Goal: Task Accomplishment & Management: Use online tool/utility

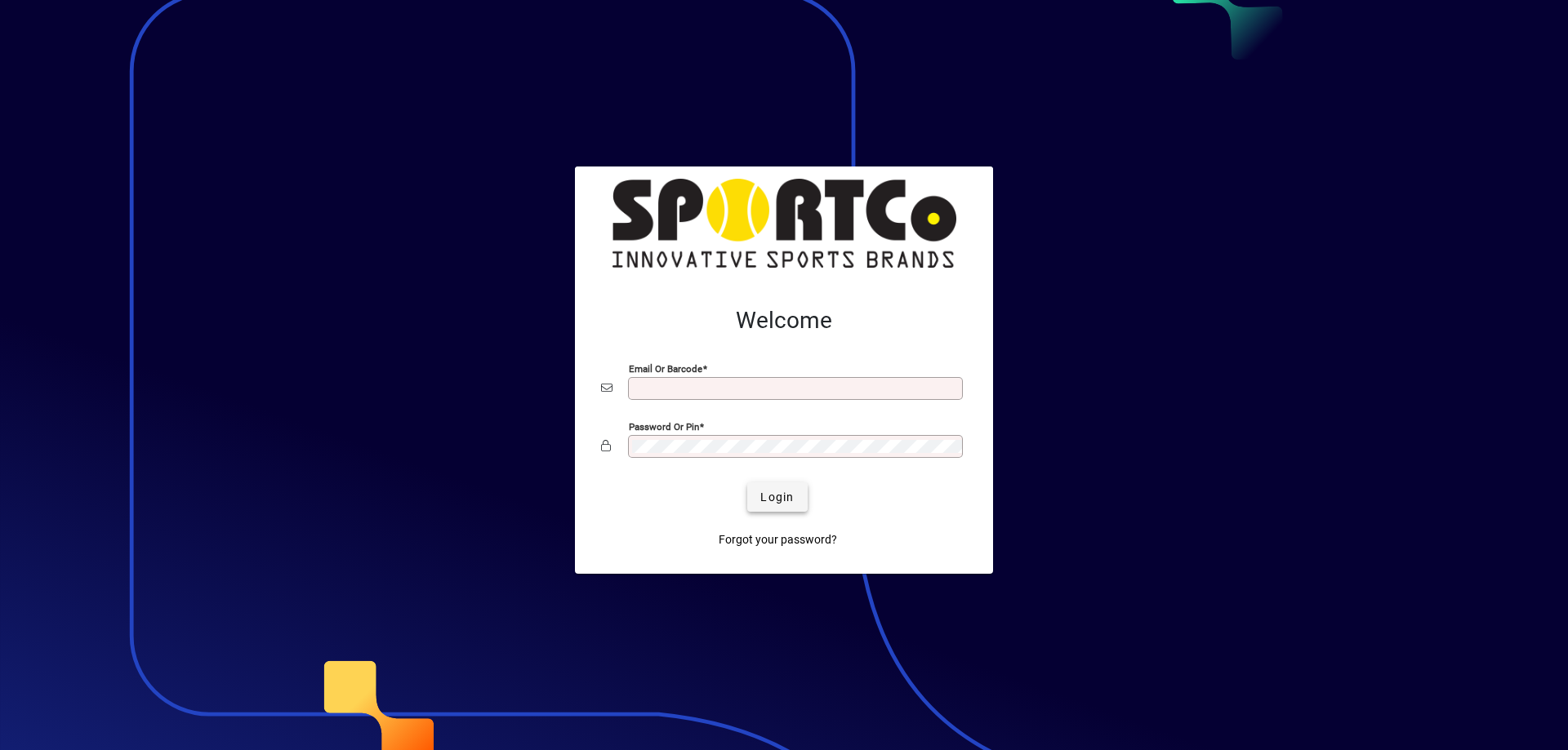
type input "**********"
click at [787, 502] on span "Login" at bounding box center [777, 497] width 34 height 17
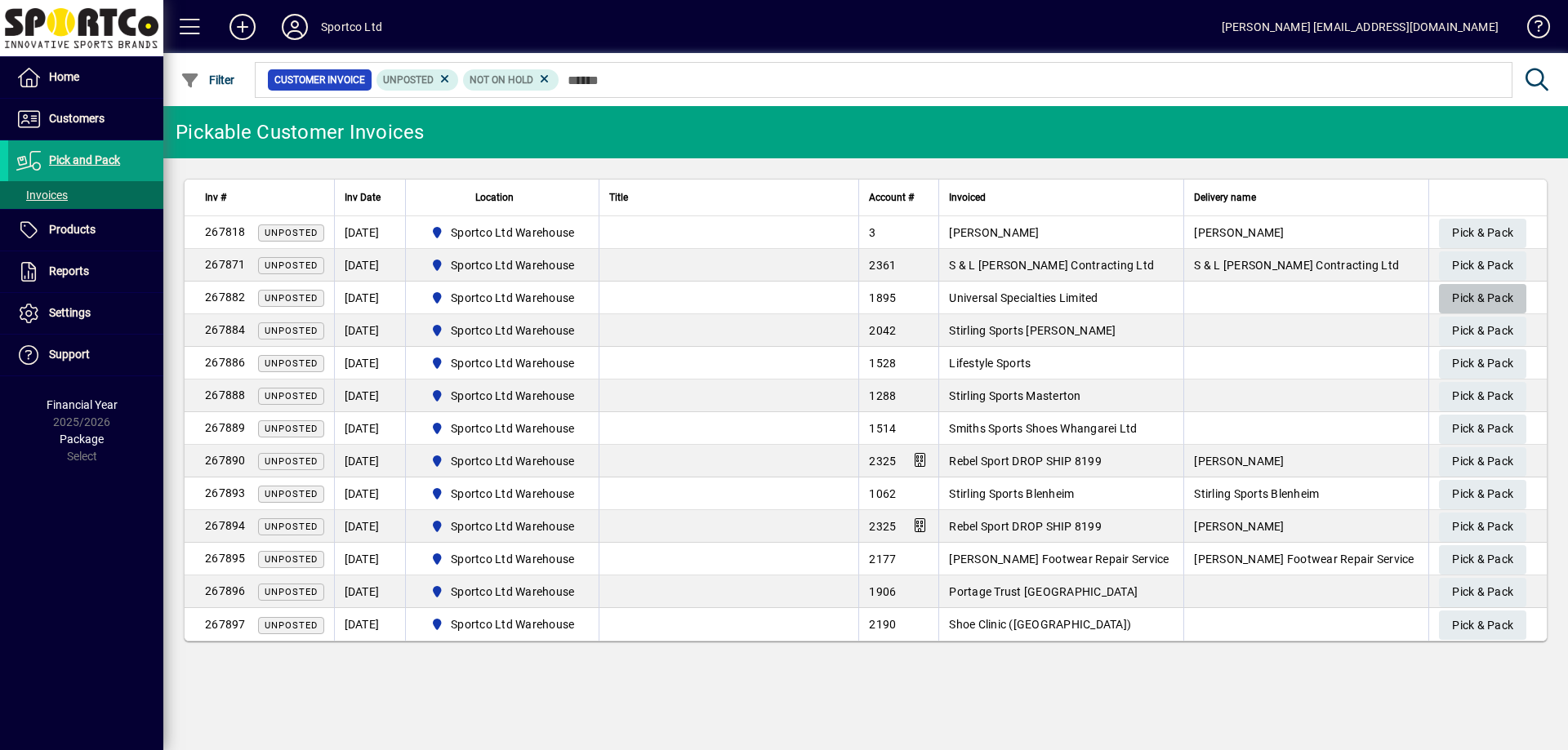
click at [1459, 299] on span "Pick & Pack" at bounding box center [1482, 298] width 61 height 27
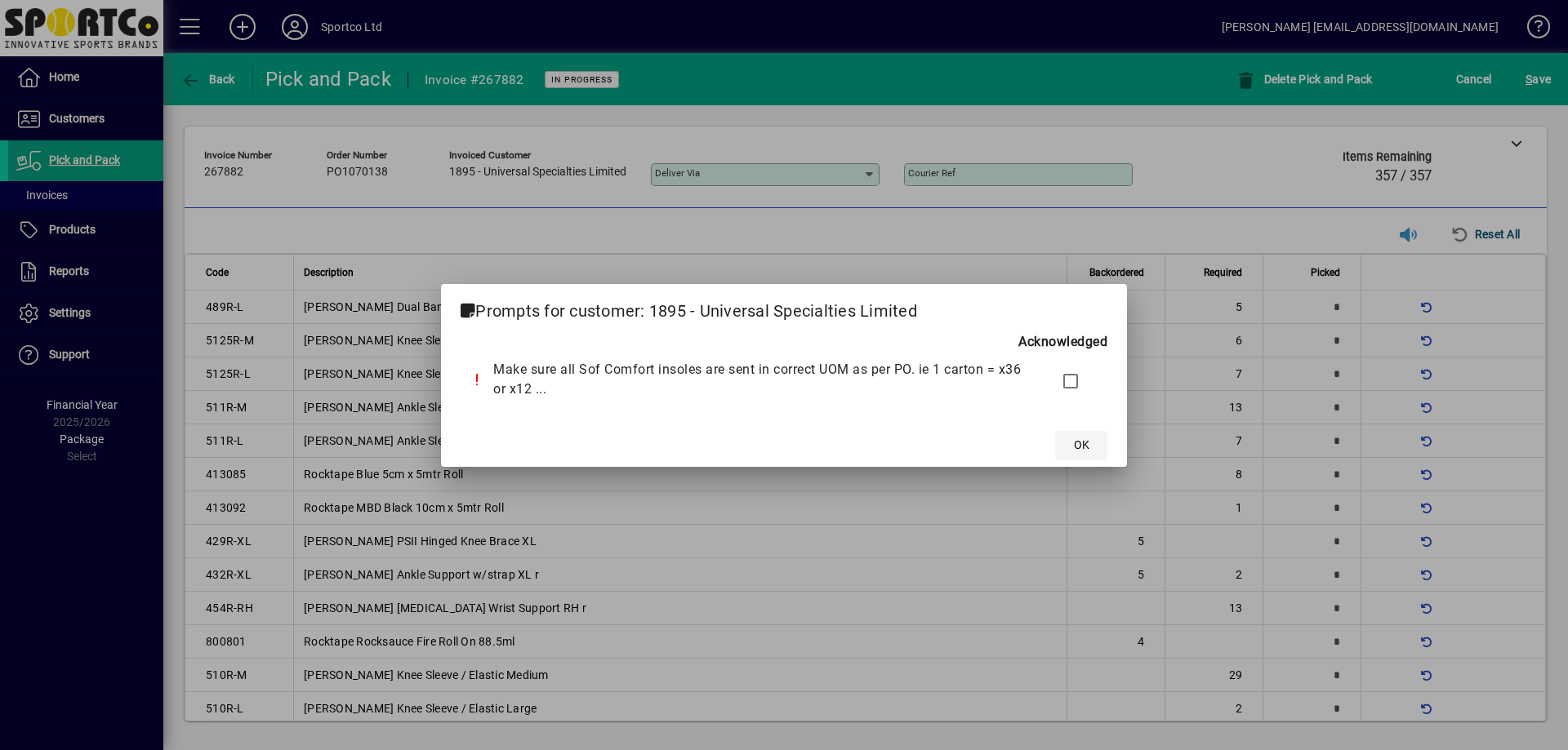
click at [1077, 458] on span at bounding box center [1081, 445] width 53 height 39
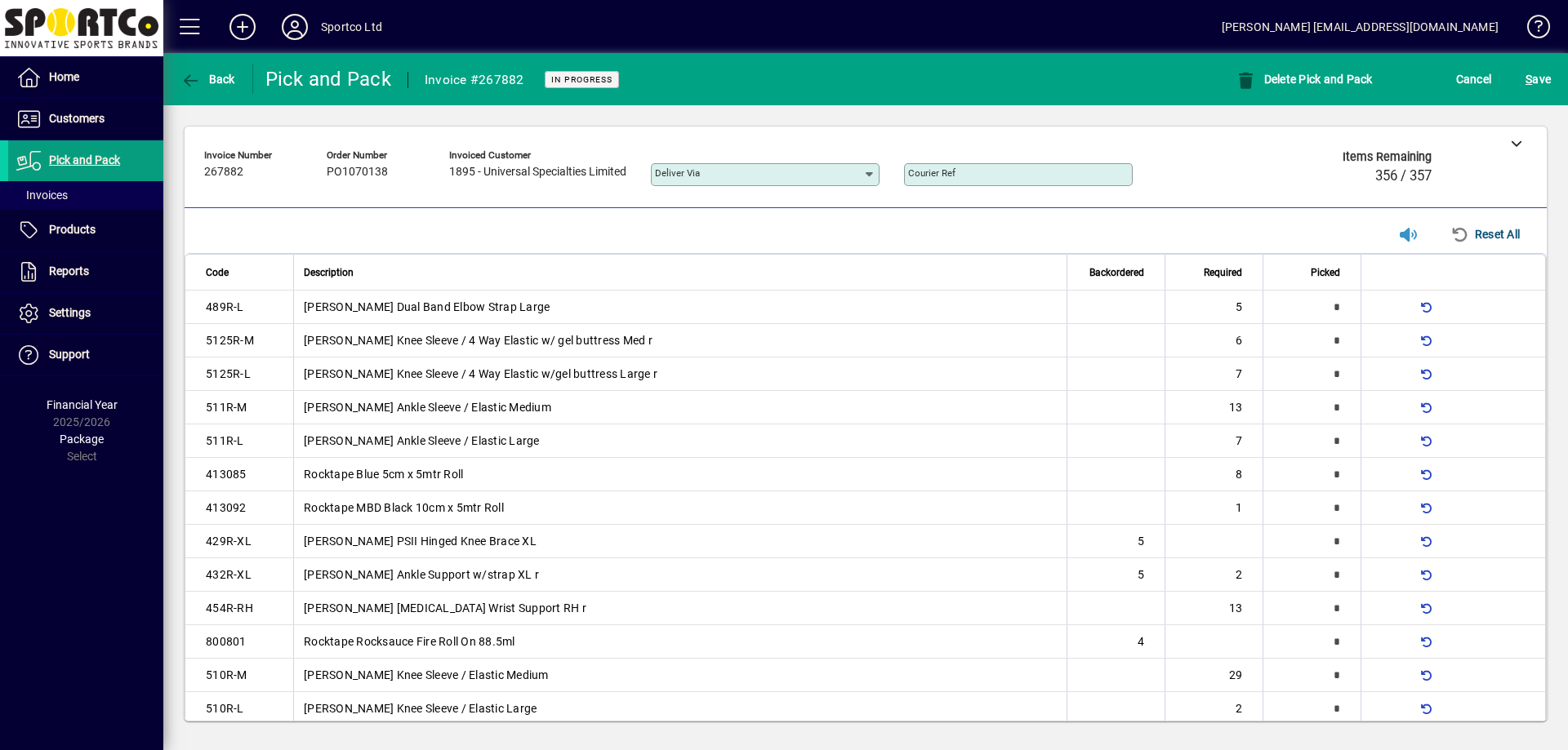
scroll to position [1390, 0]
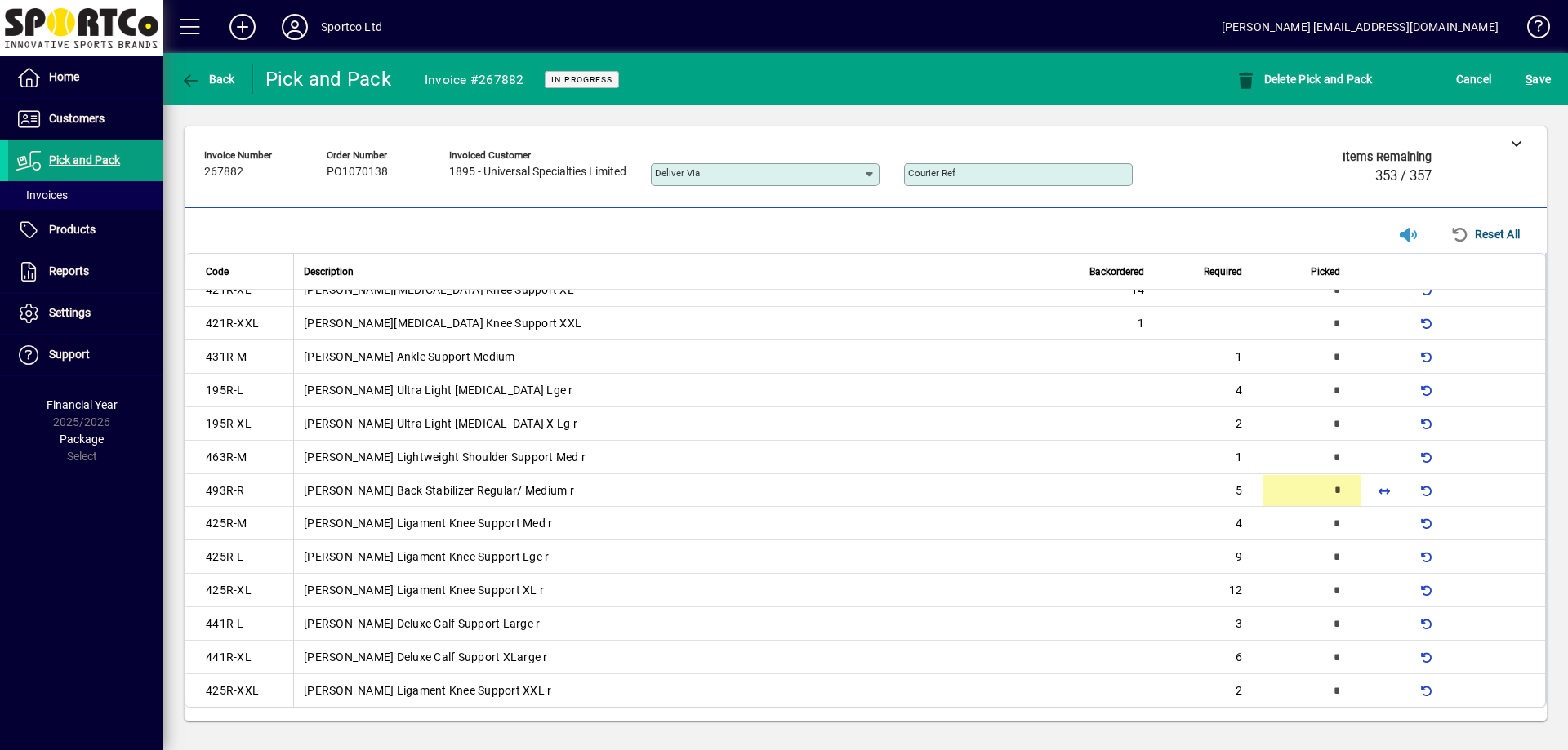
type input "*"
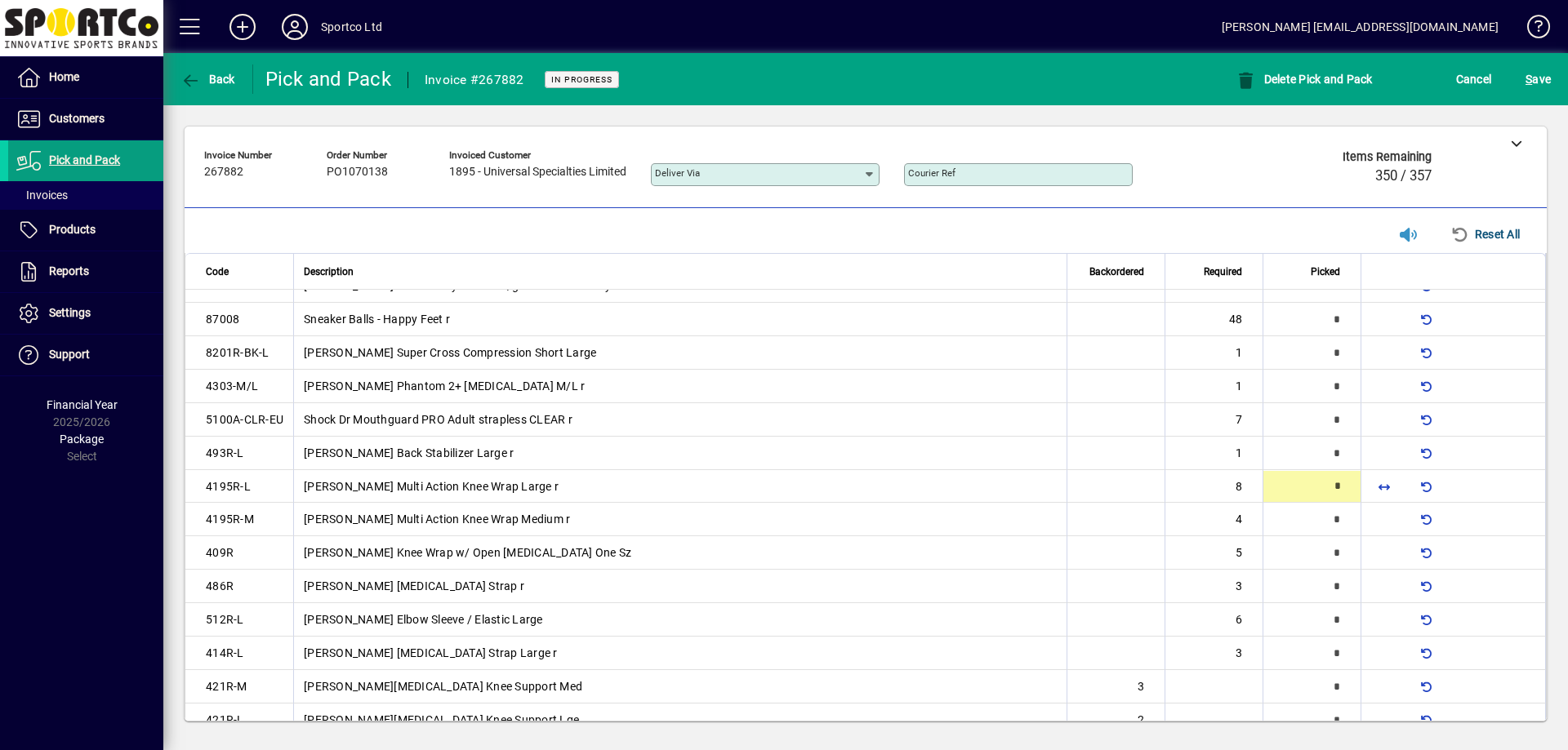
scroll to position [927, 0]
type input "*"
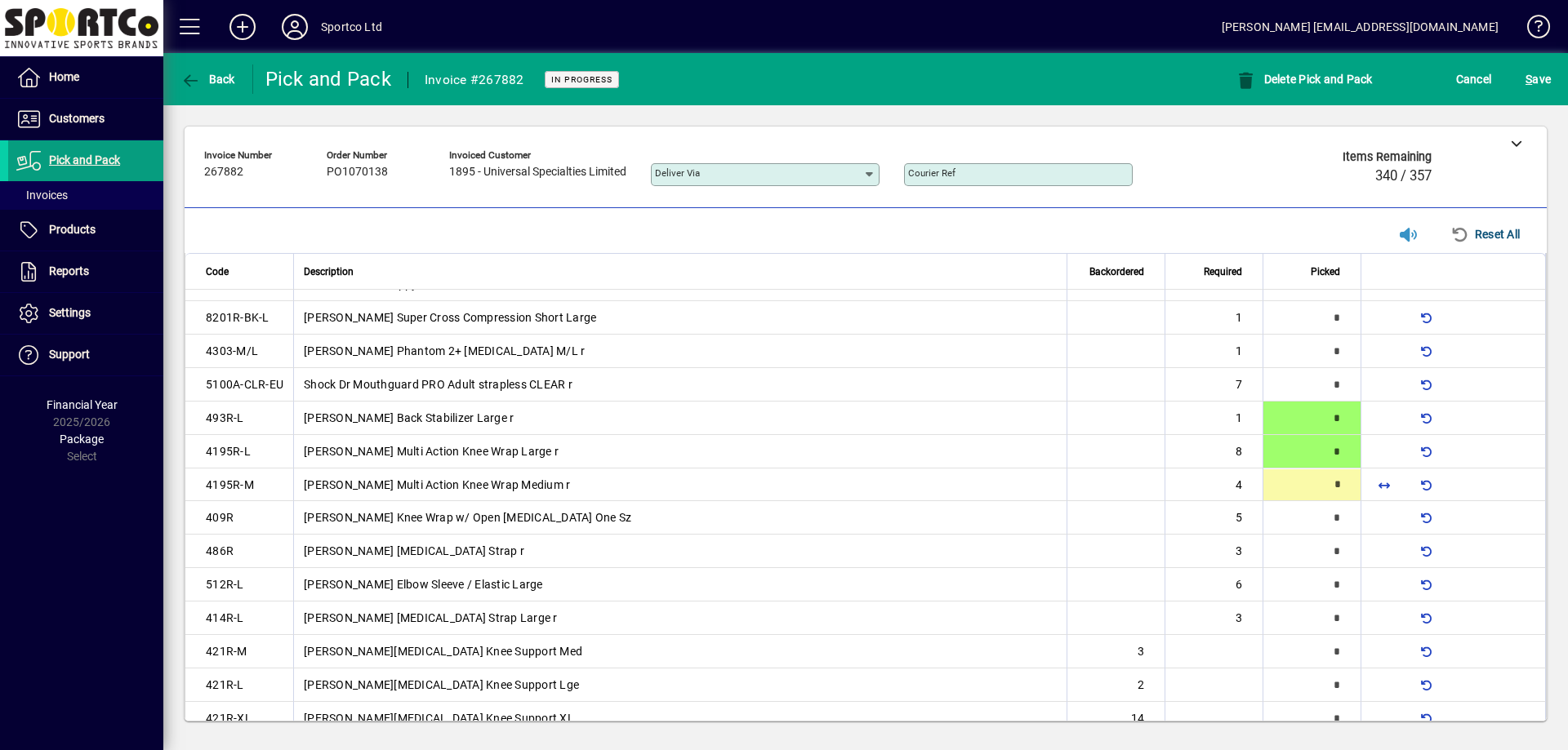
type input "*"
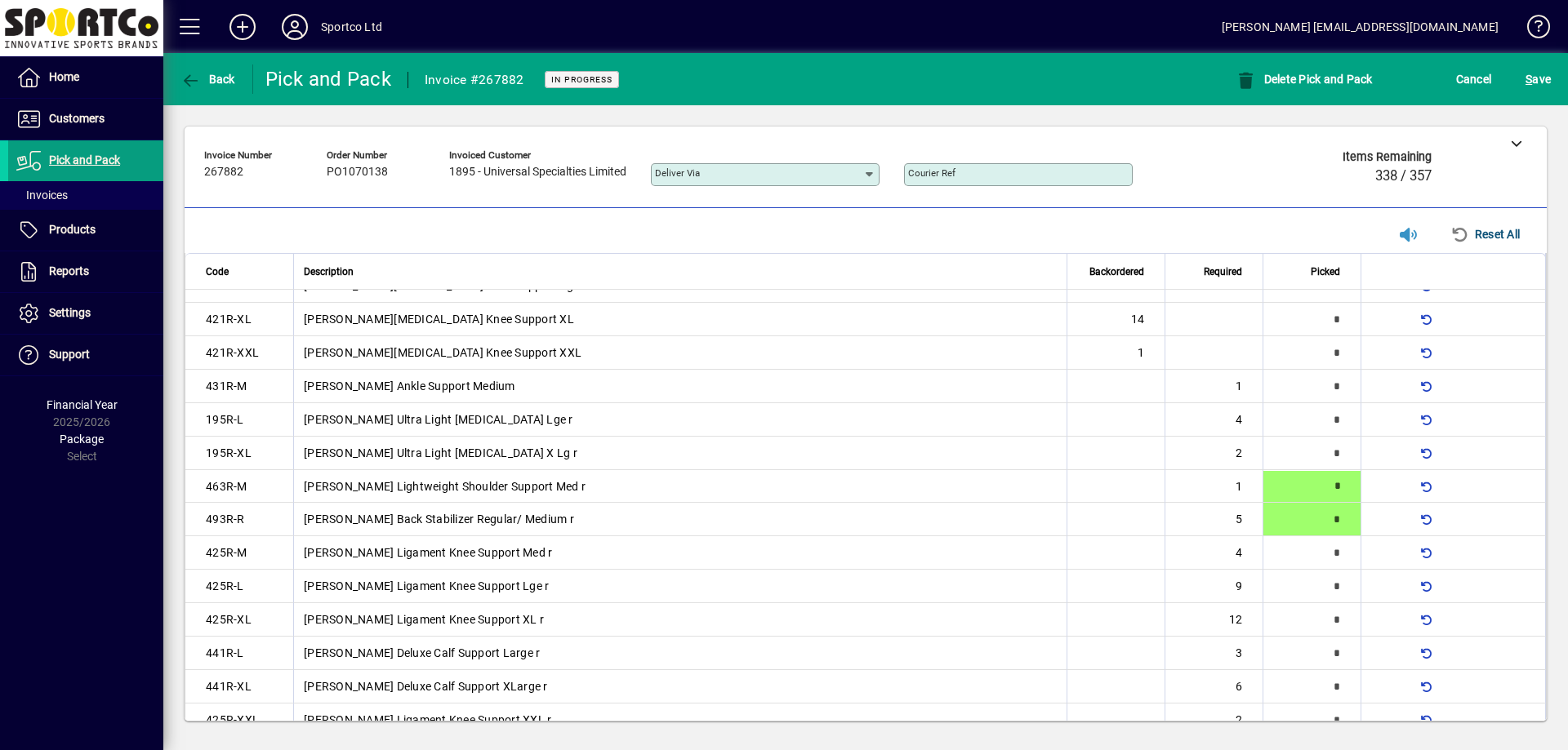
type input "*"
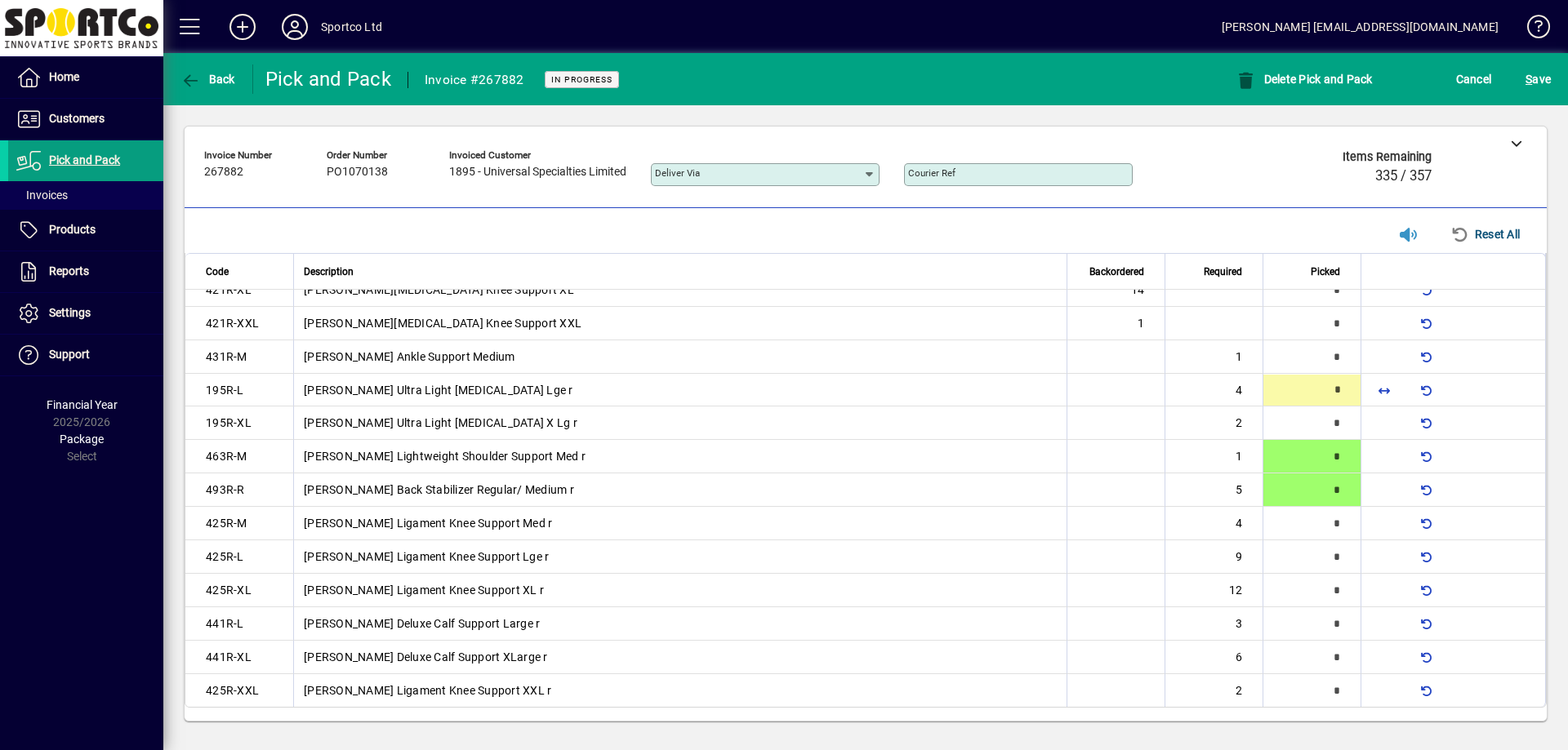
scroll to position [1295, 0]
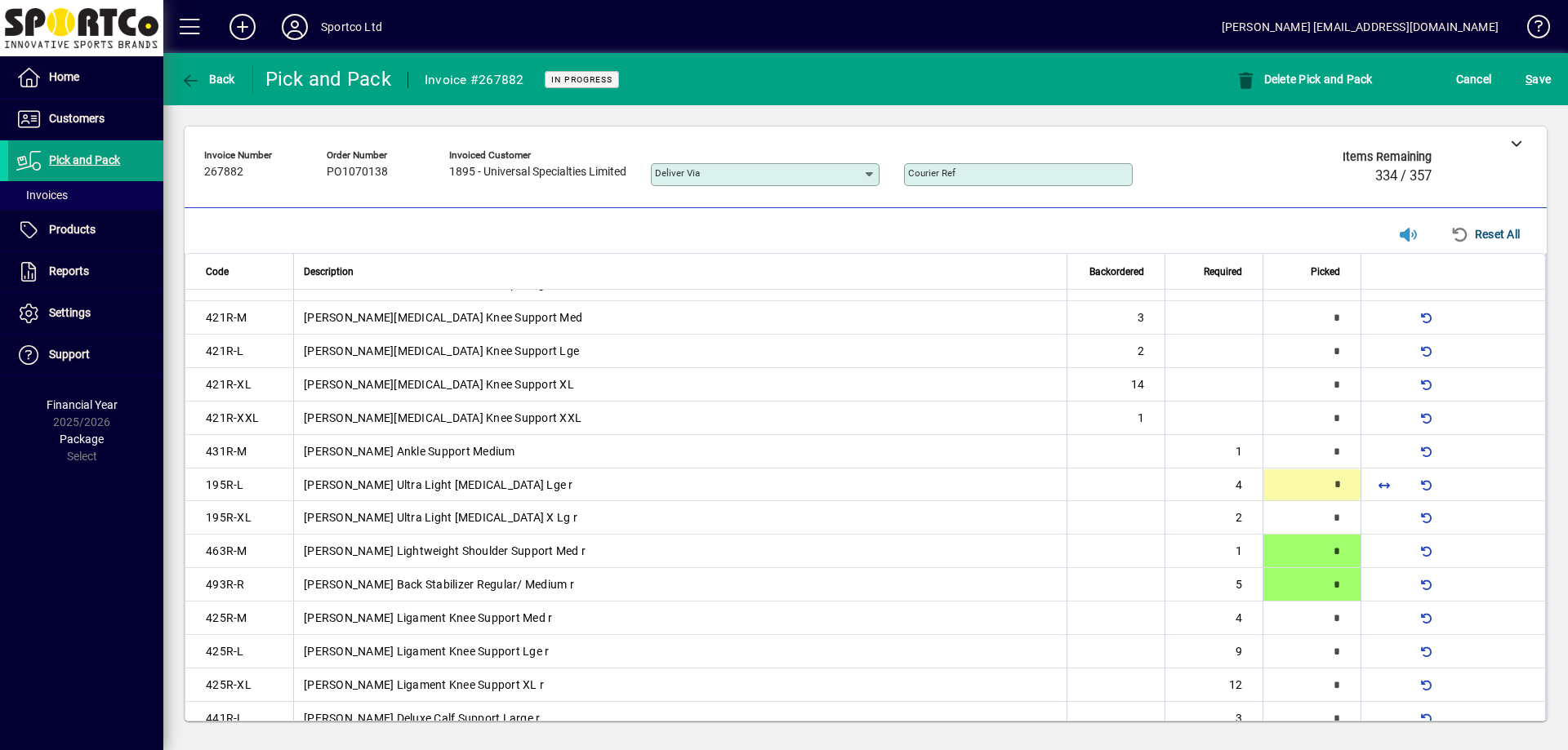
type input "*"
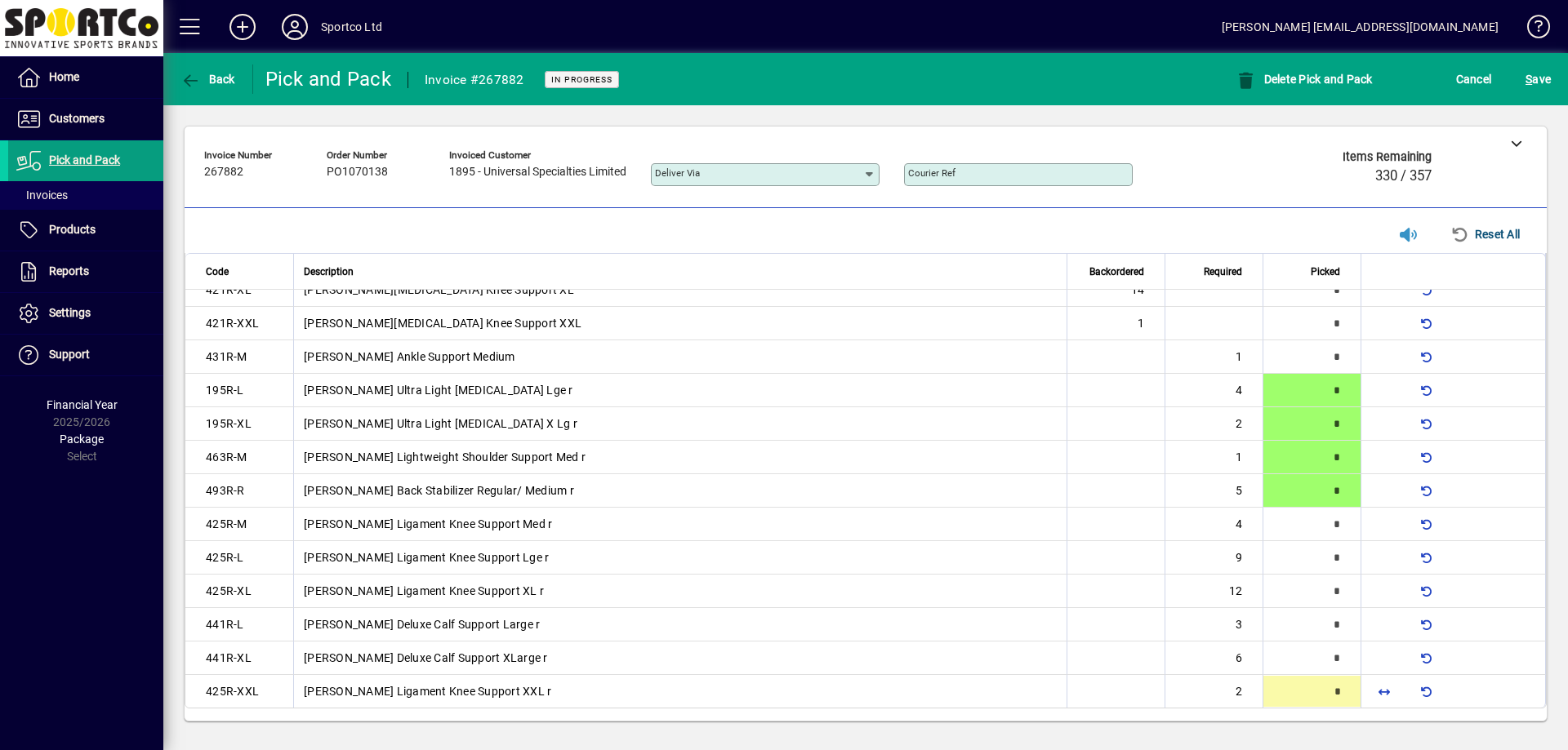
type input "*"
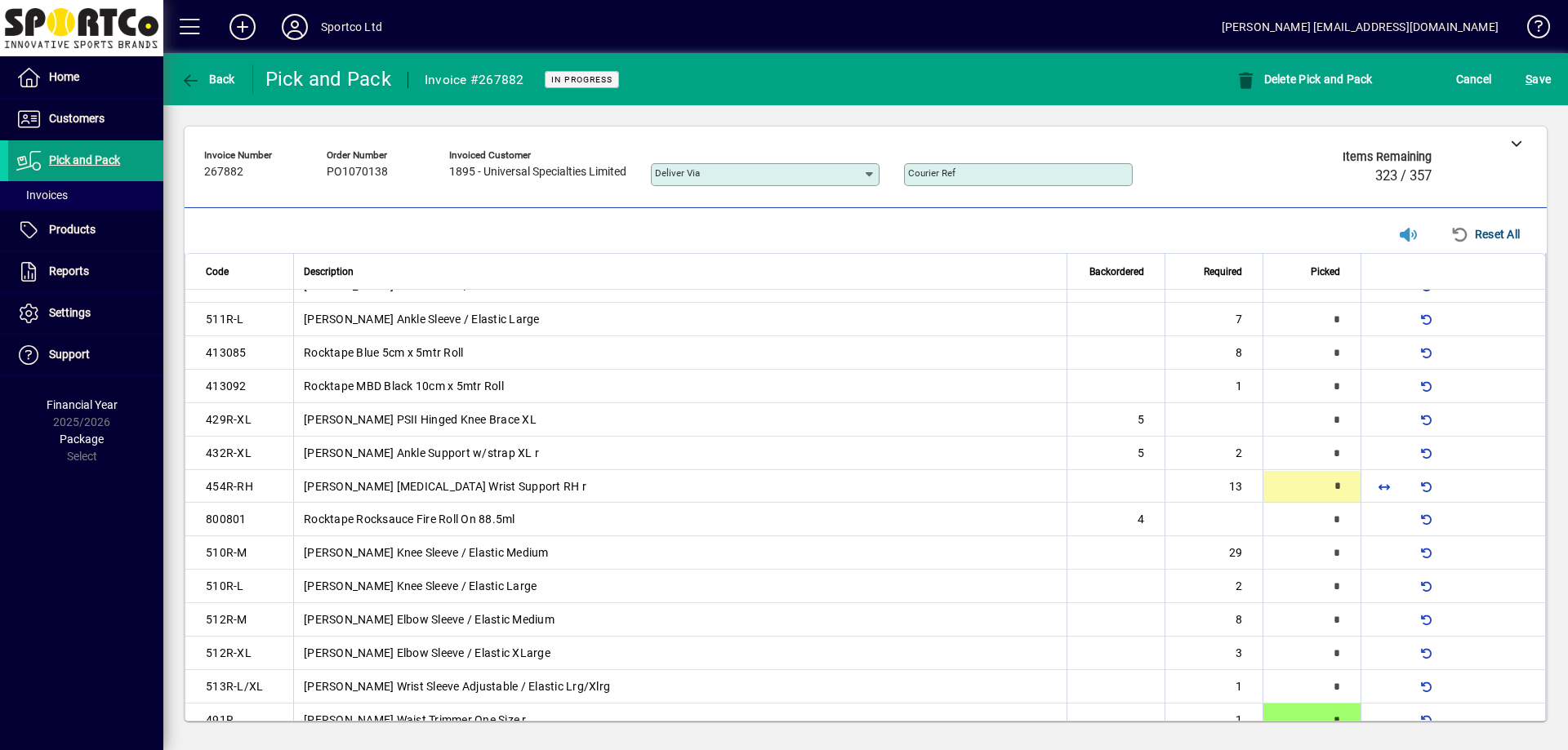
scroll to position [123, 0]
type input "**"
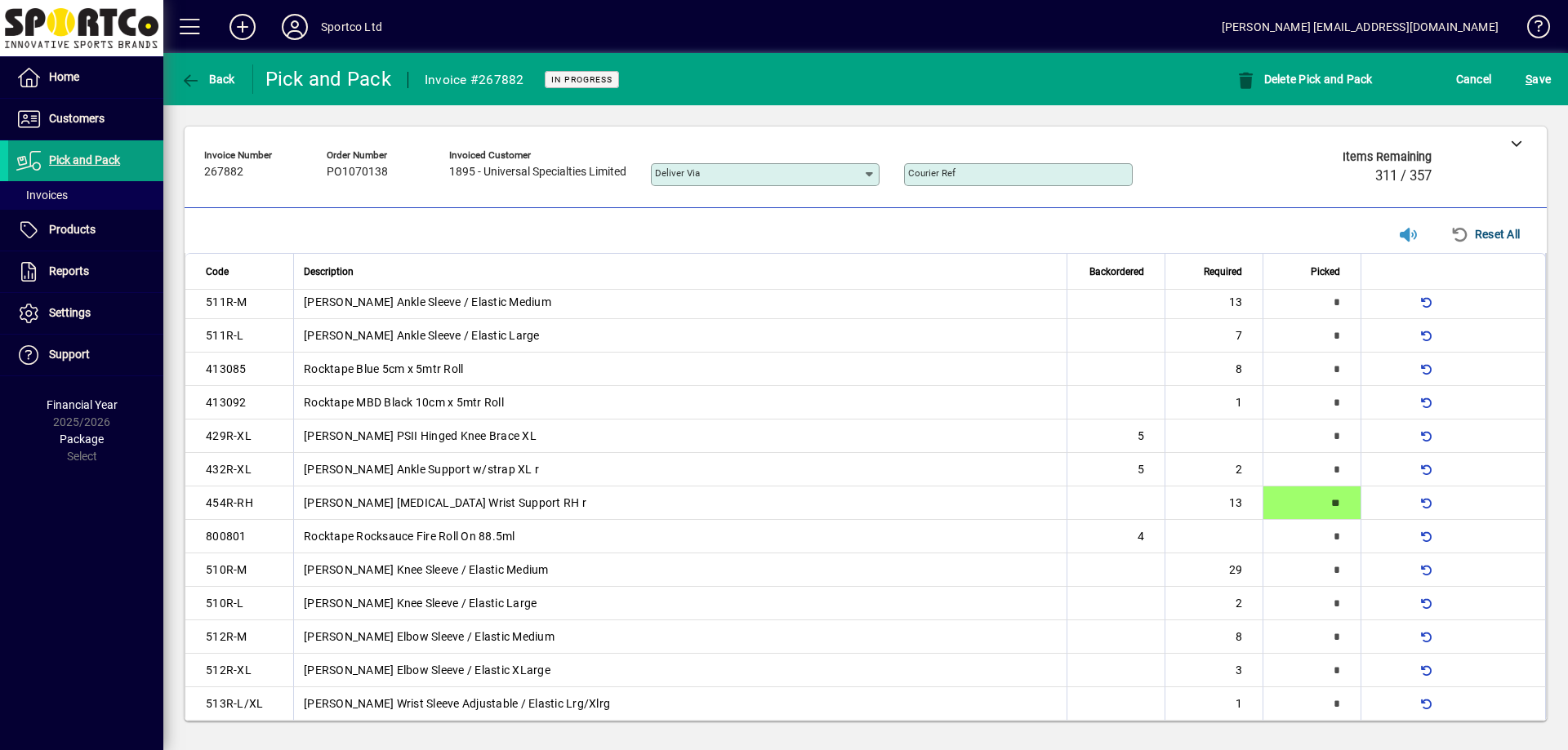
scroll to position [0, 0]
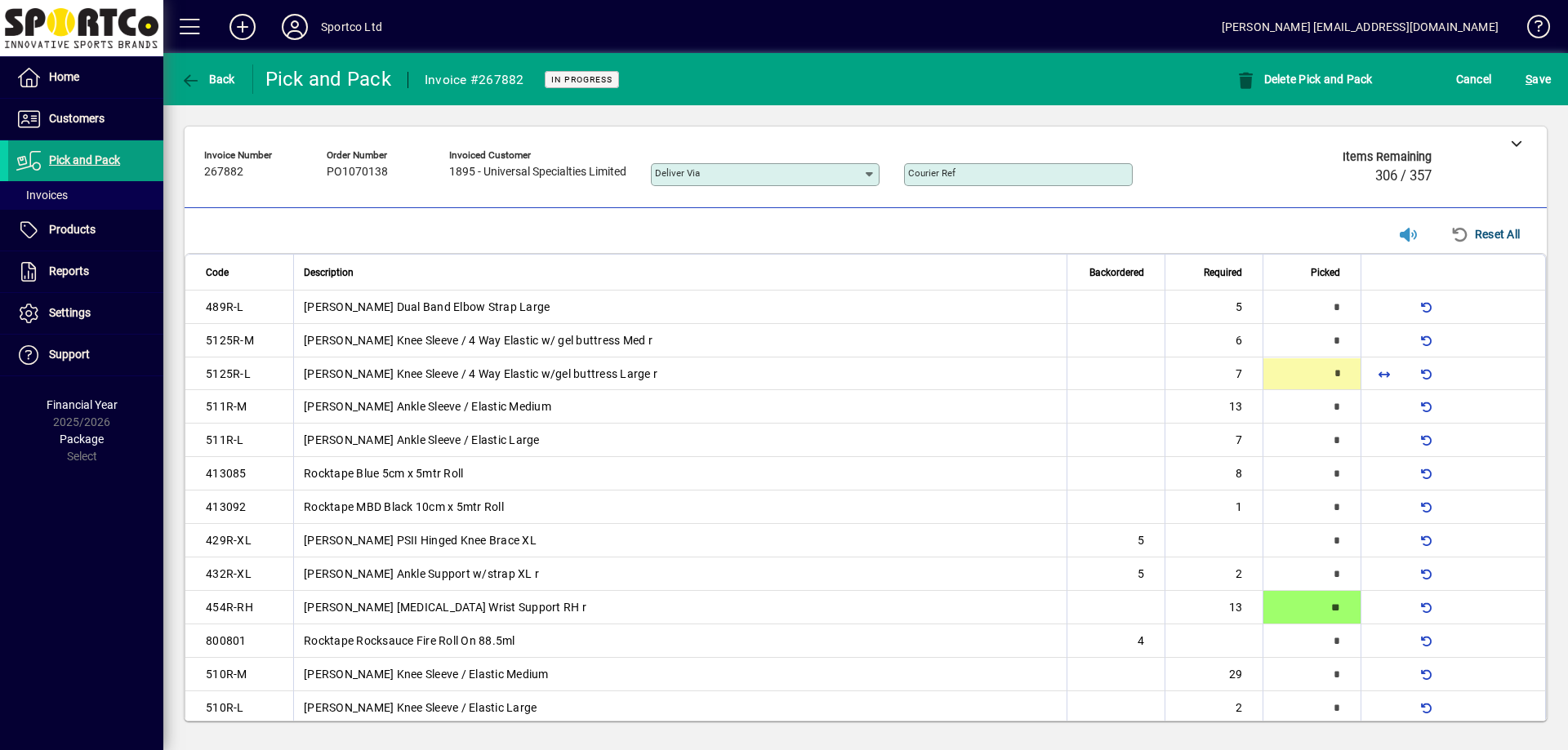
type input "*"
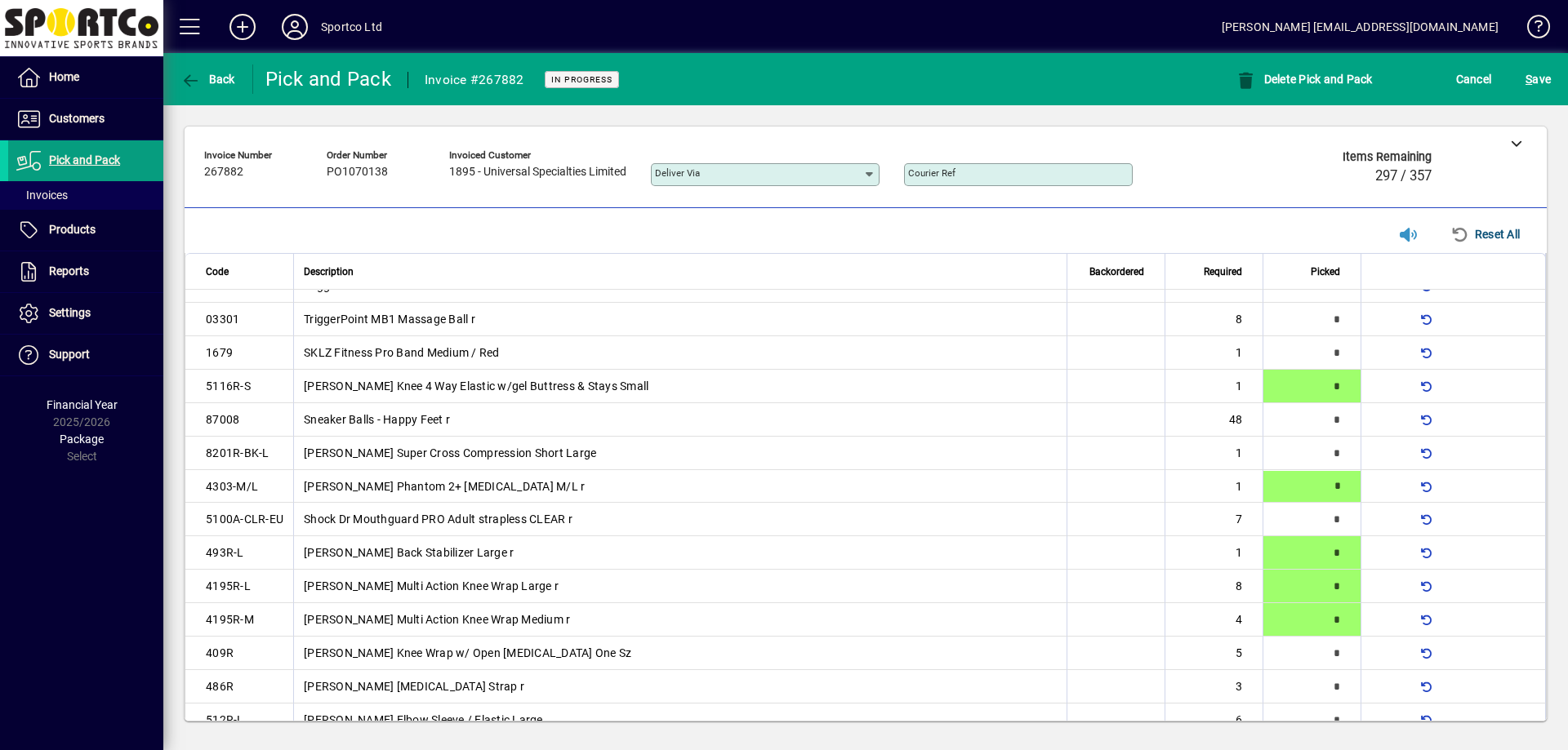
type input "*"
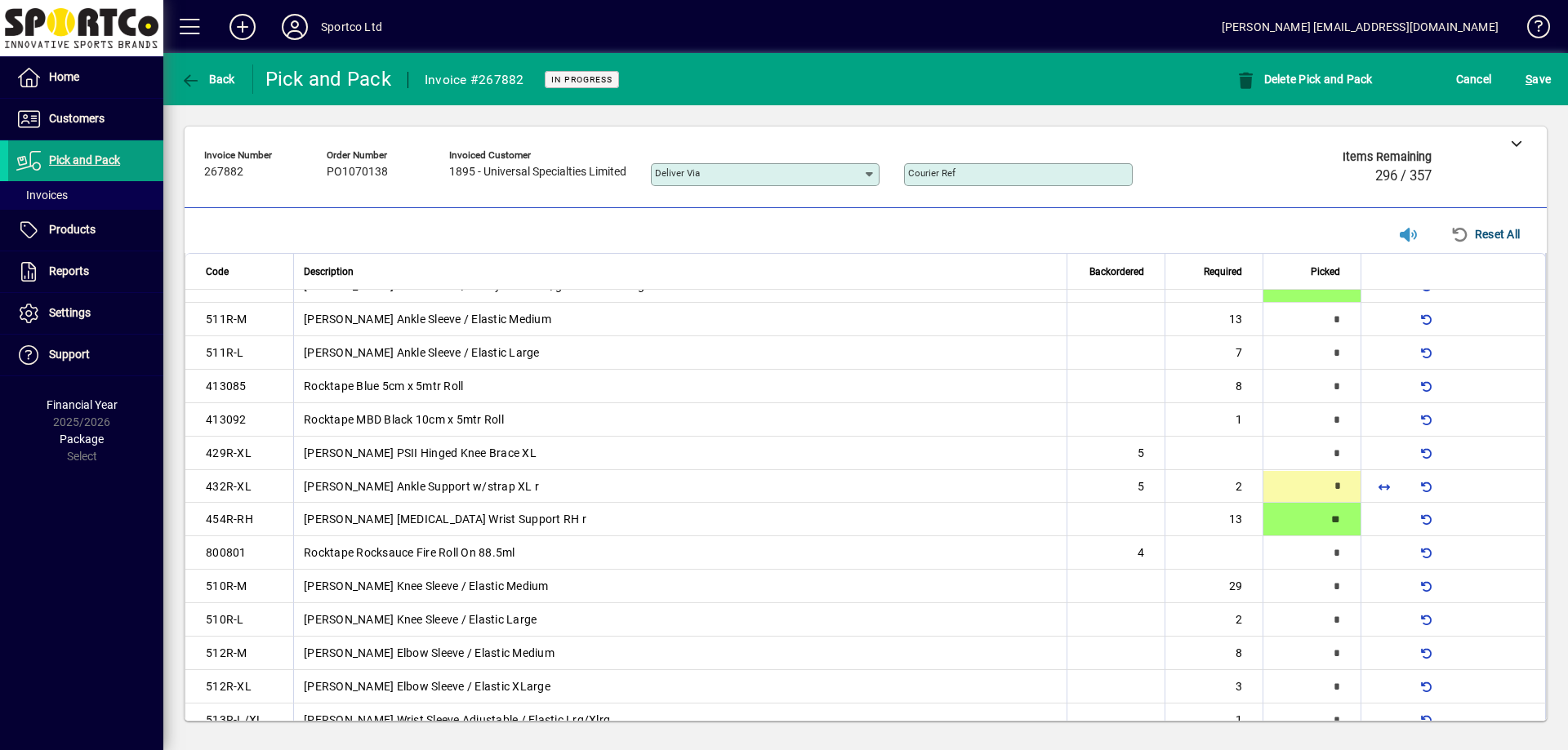
type input "*"
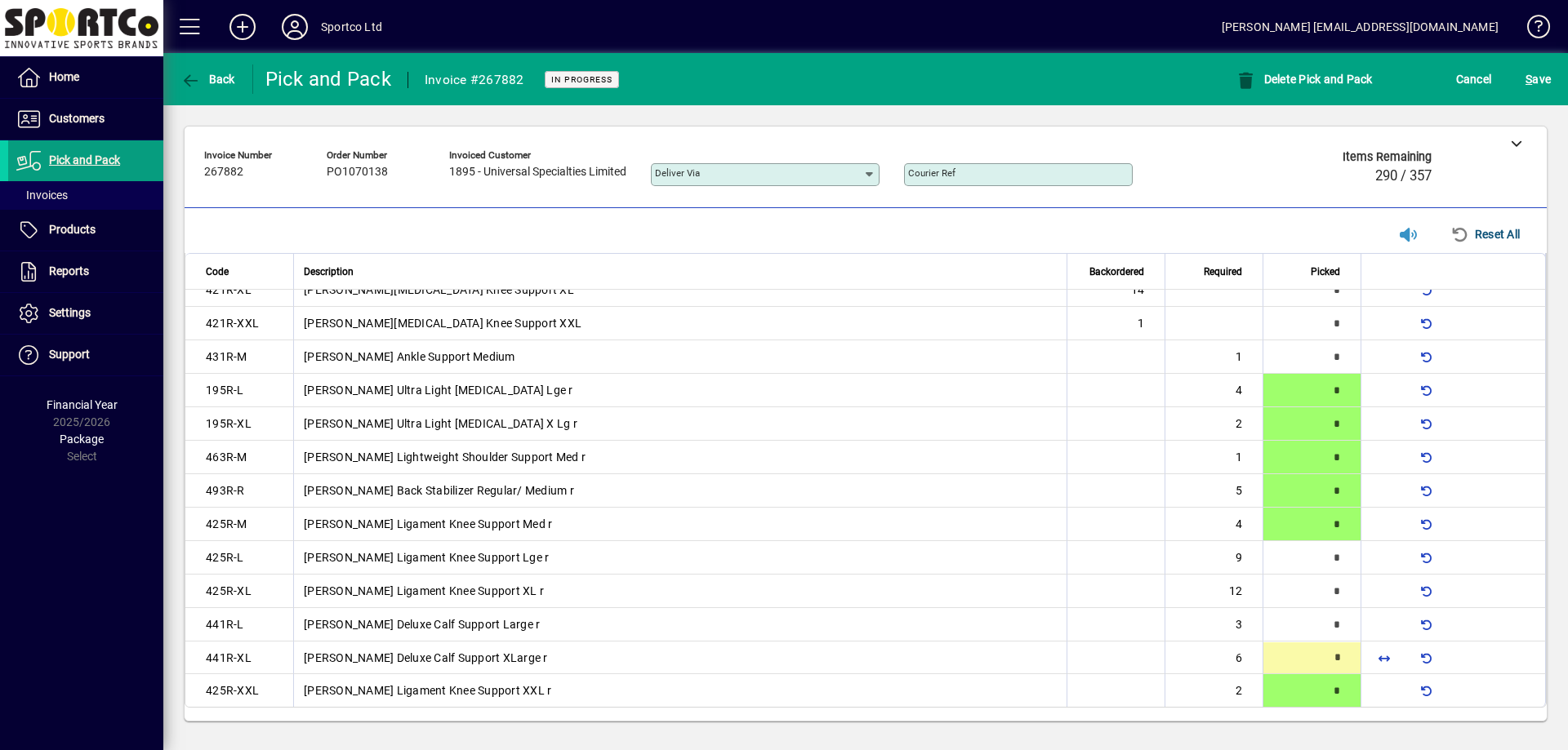
type input "*"
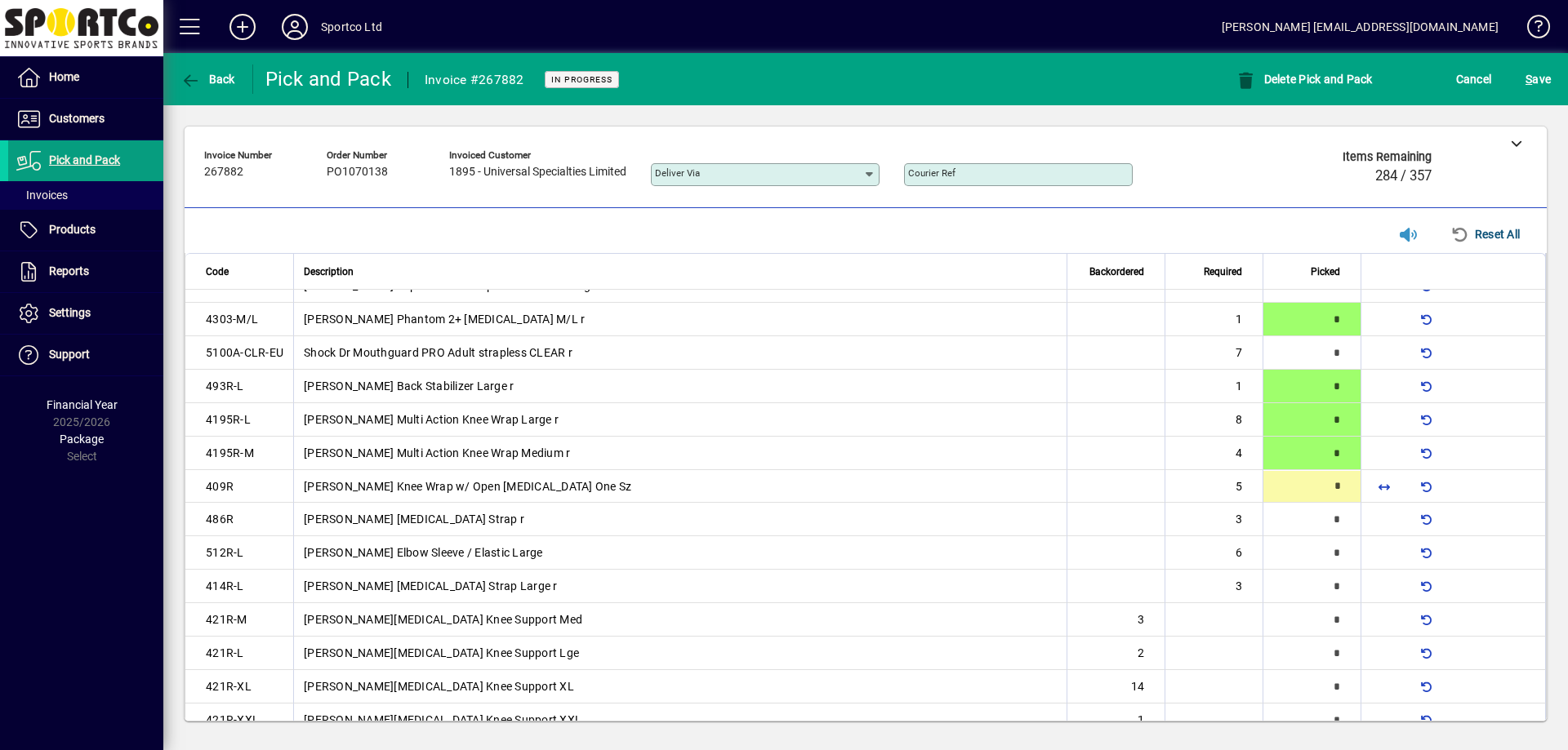
scroll to position [994, 0]
type input "*"
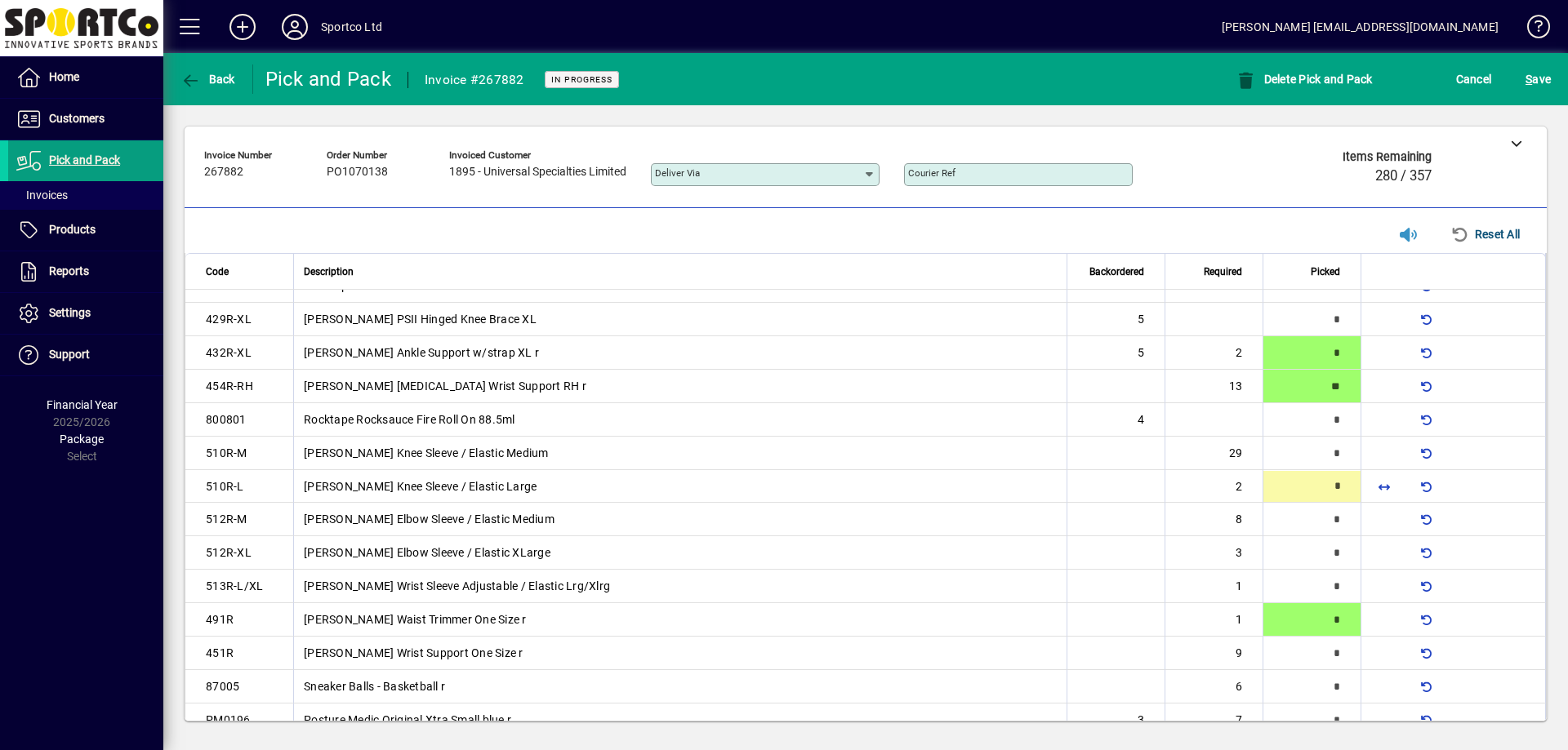
type input "*"
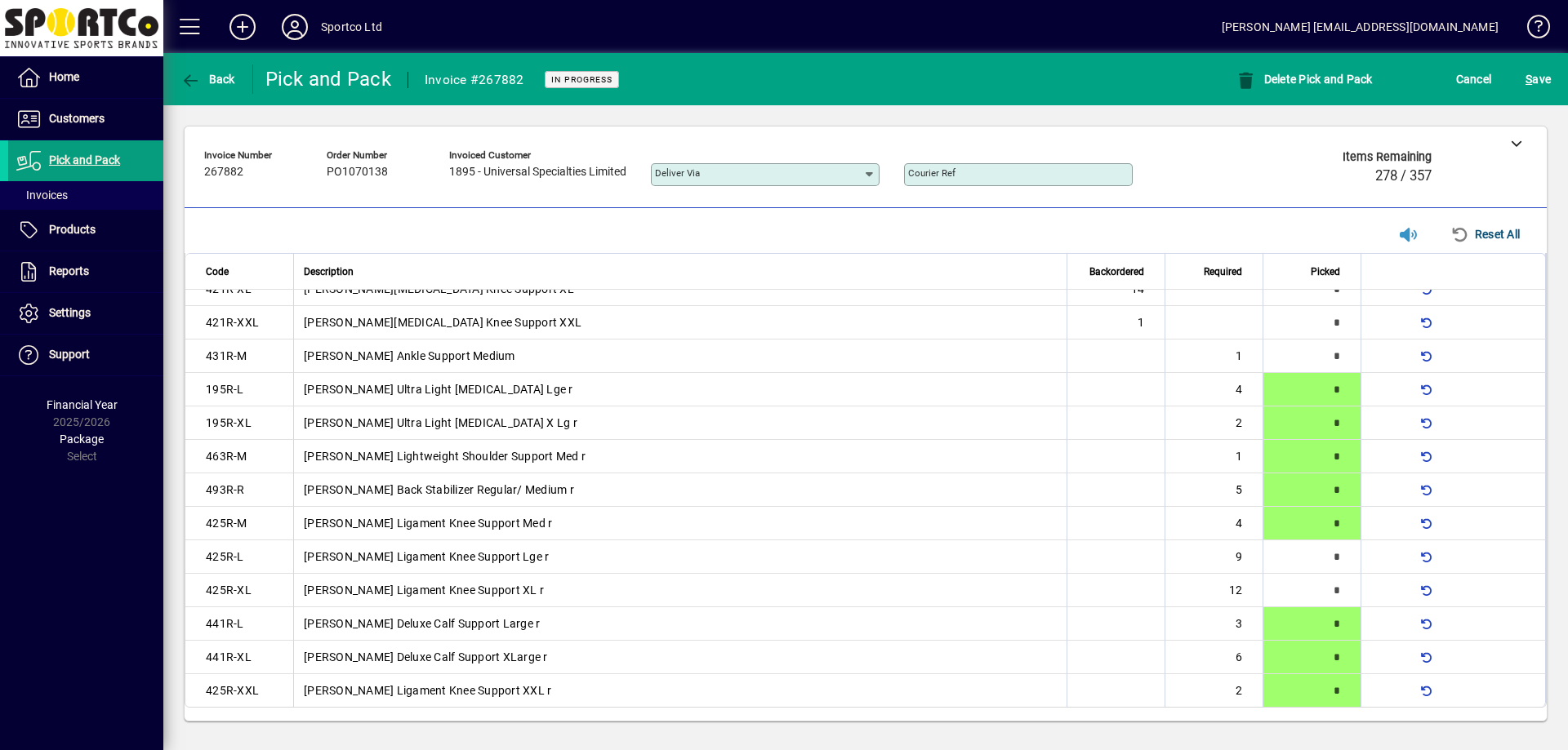
scroll to position [0, 0]
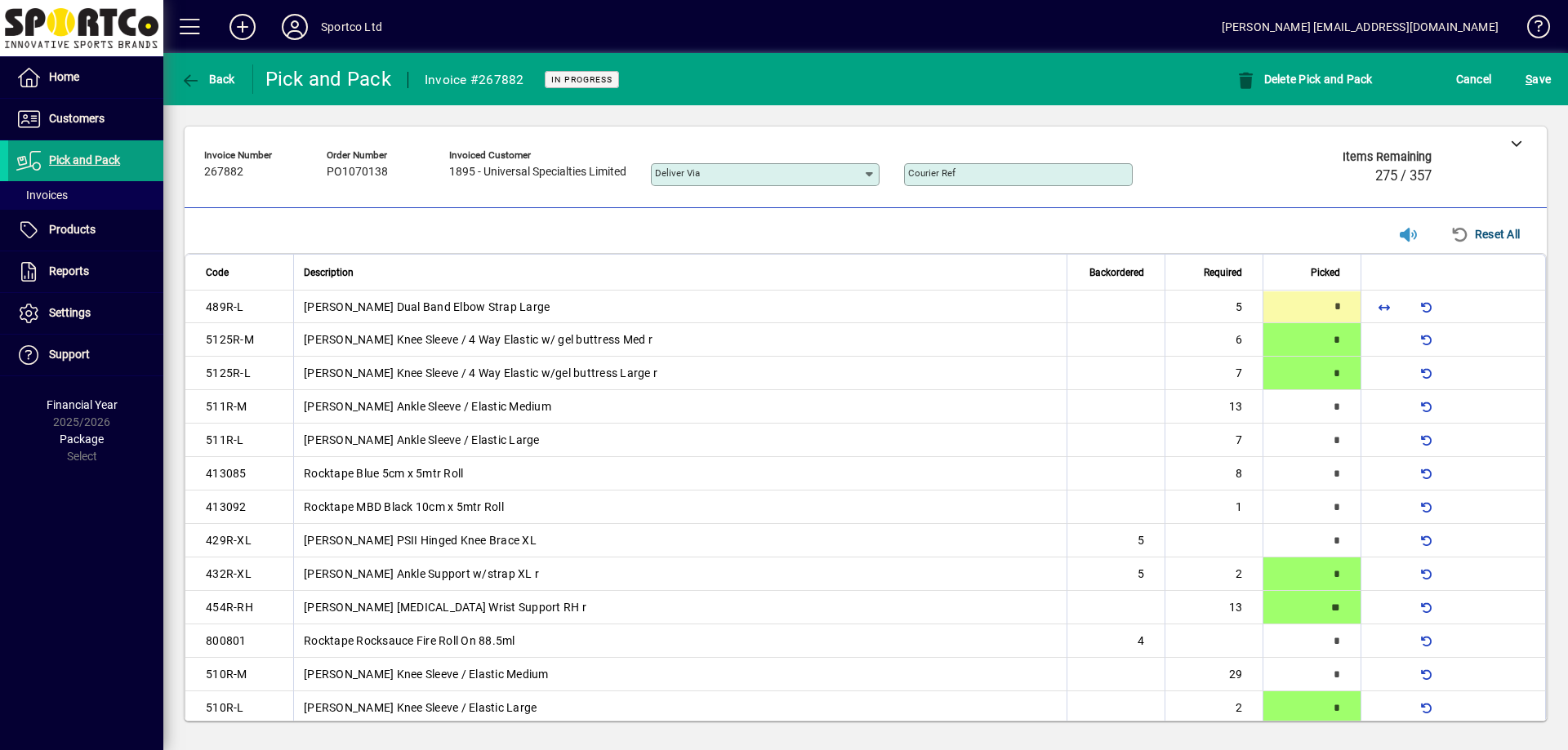
type input "*"
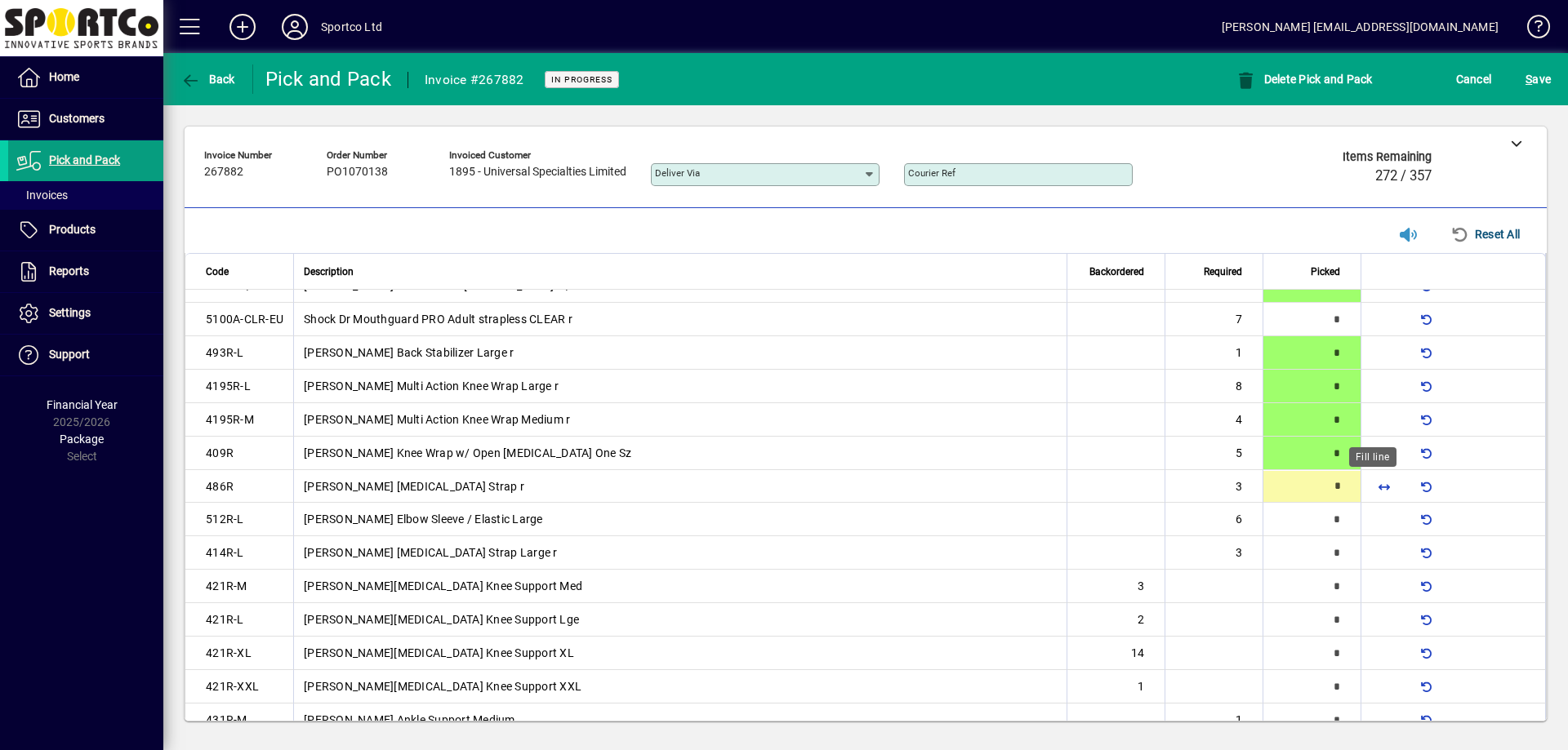
scroll to position [1028, 0]
type input "*"
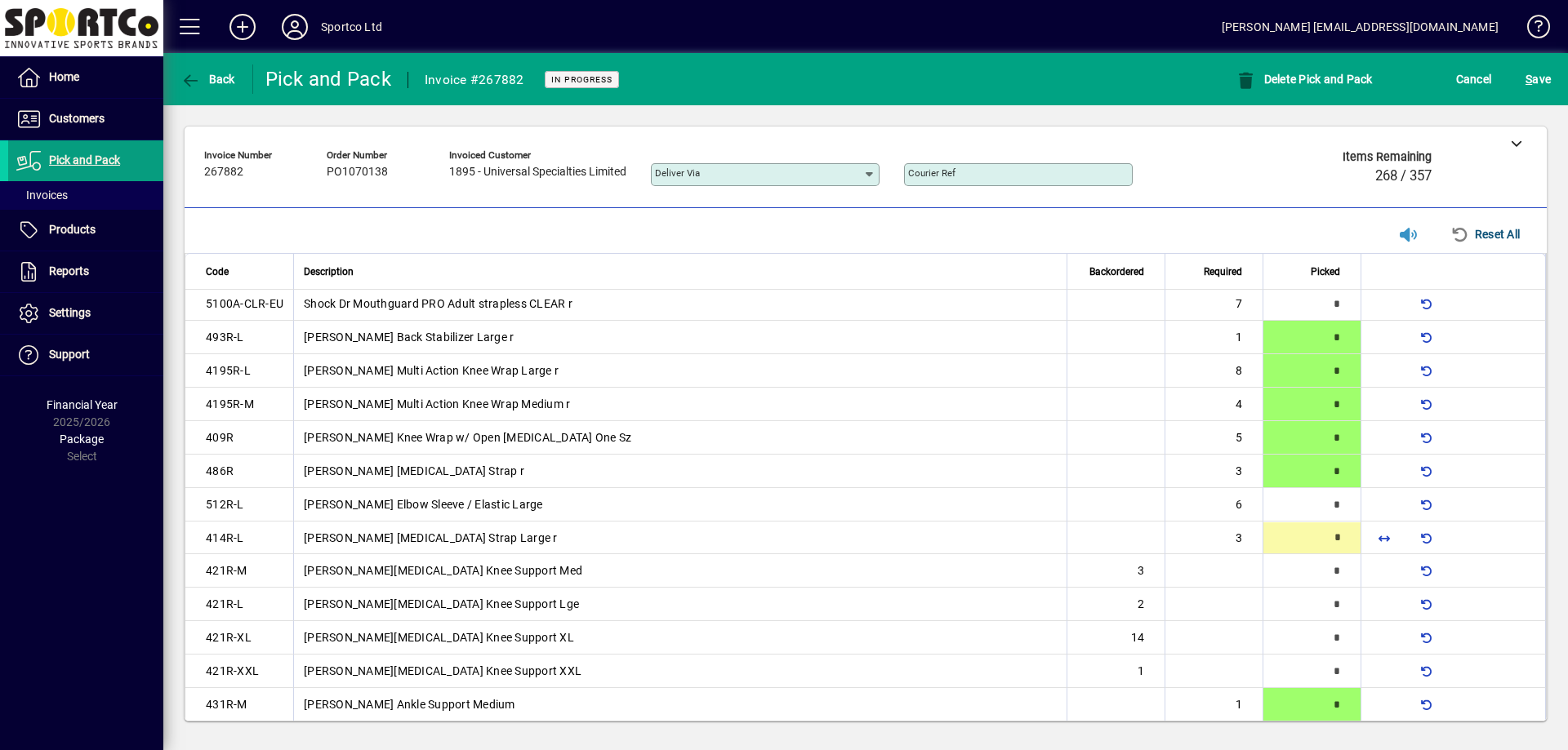
scroll to position [1094, 0]
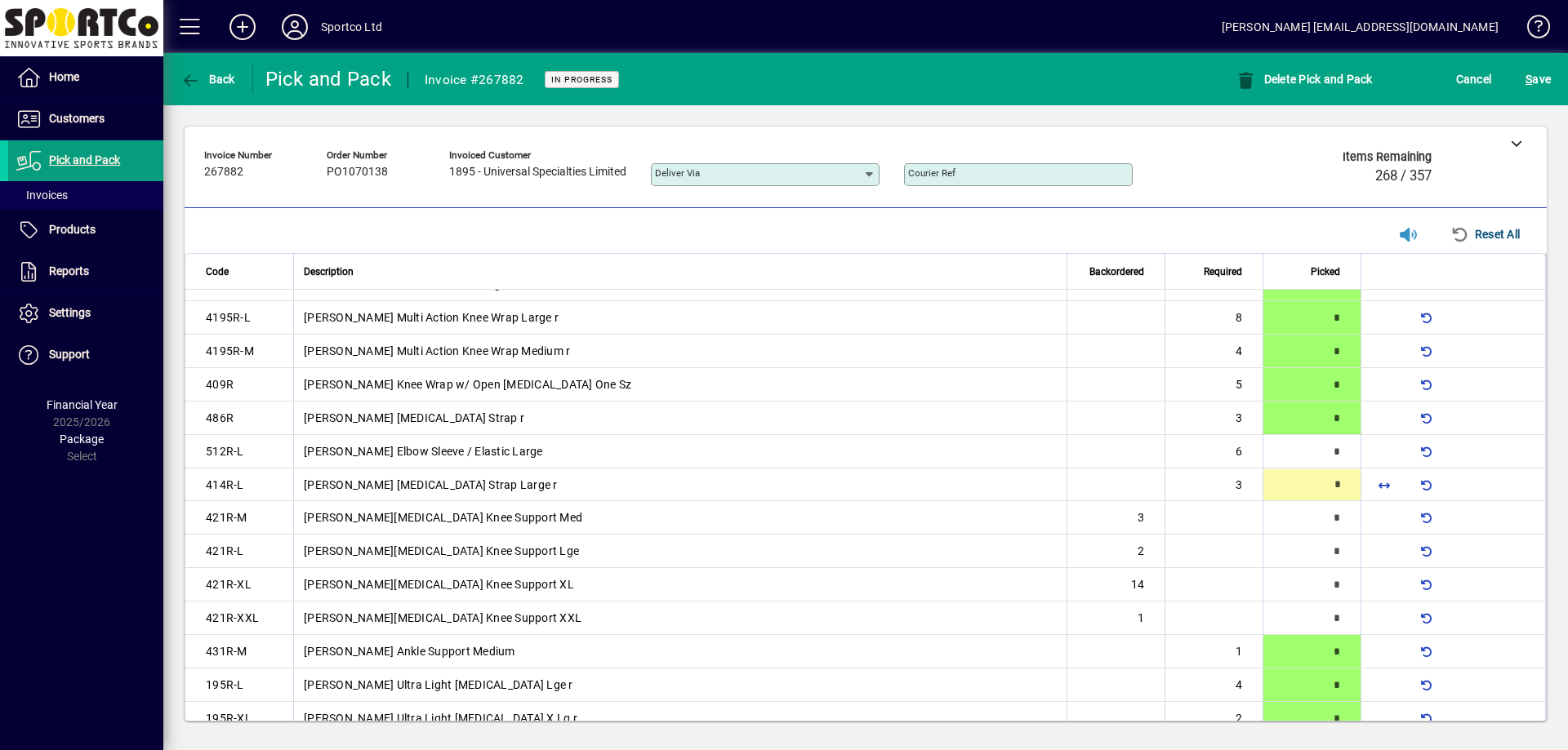
type input "*"
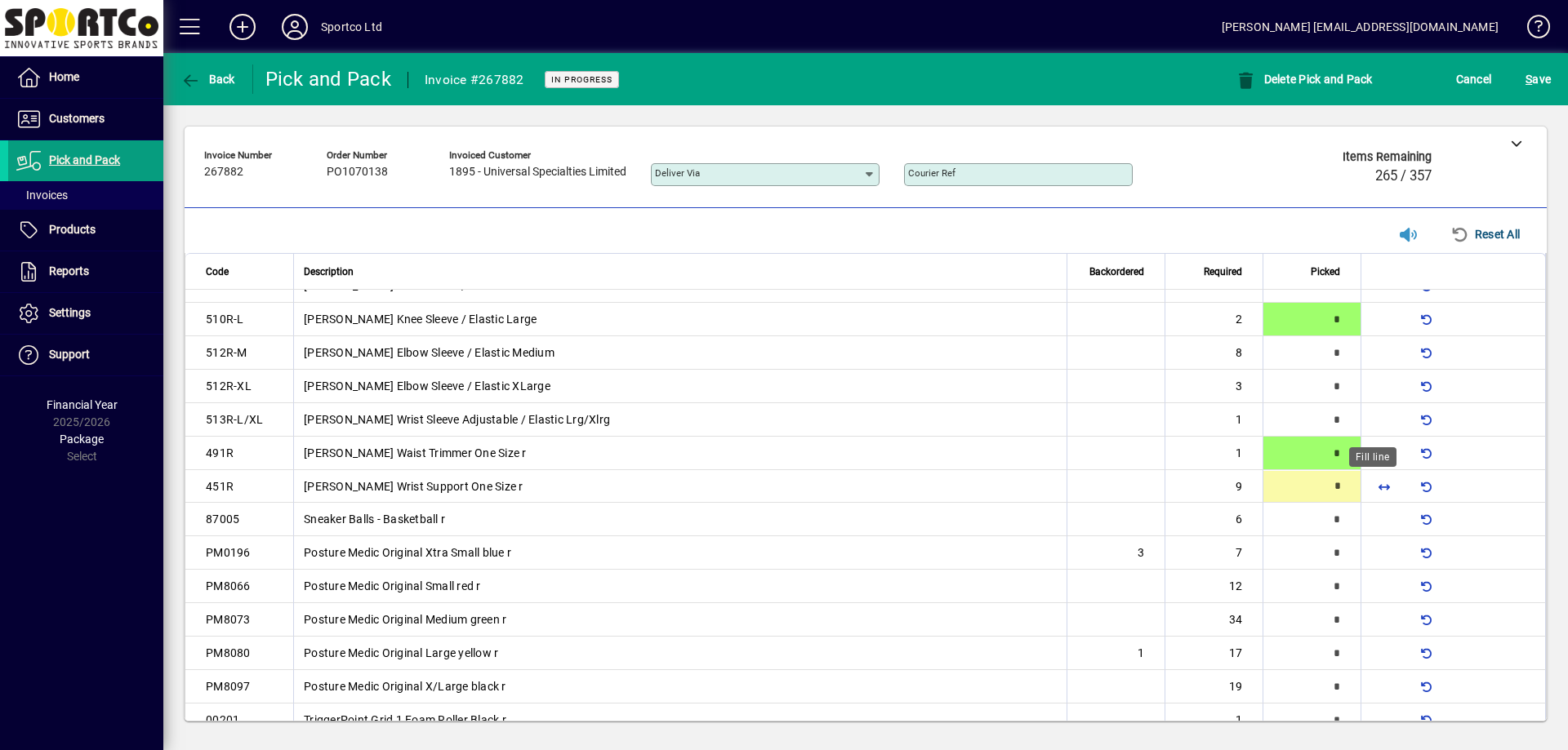
scroll to position [391, 0]
type input "*"
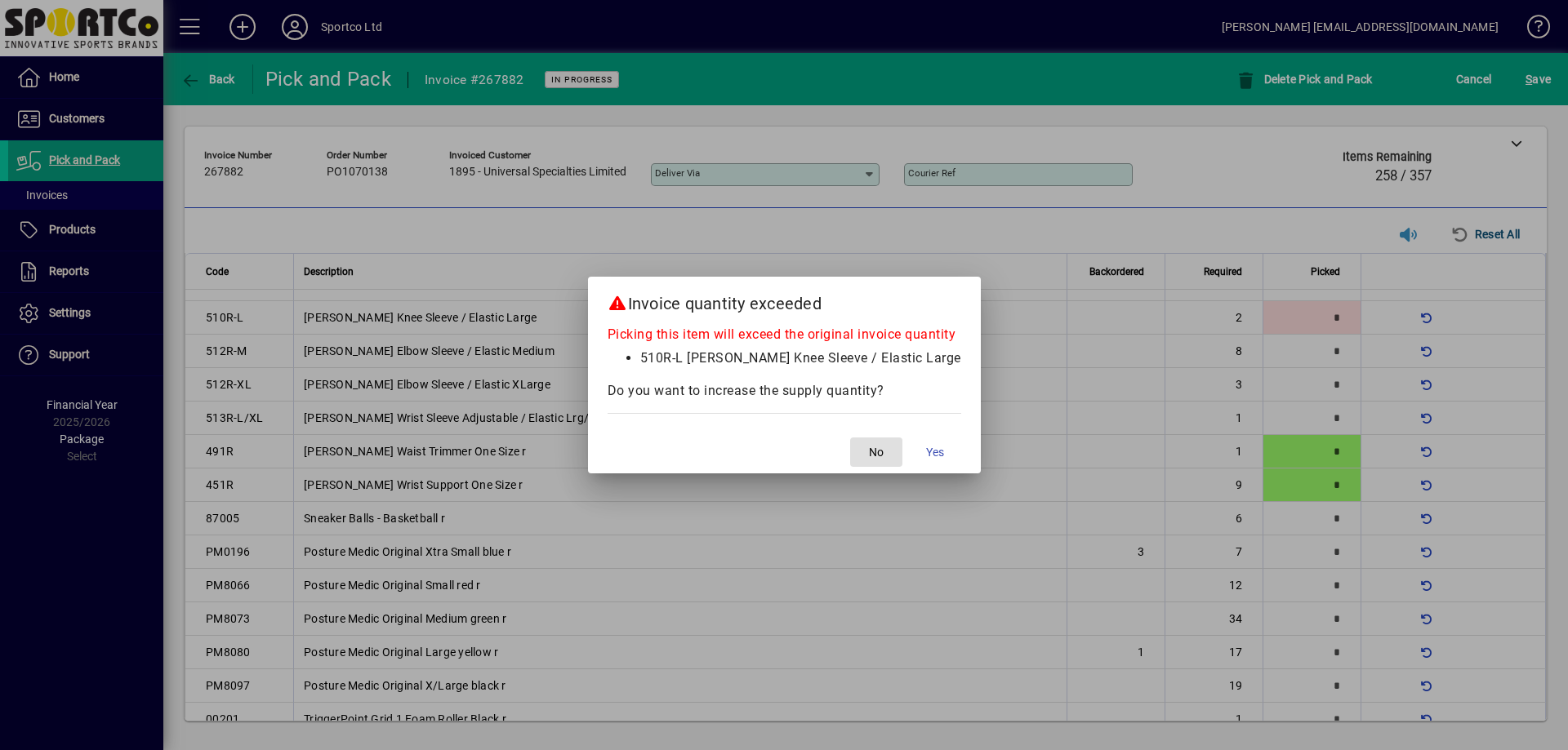
click at [850, 438] on button "No" at bounding box center [876, 453] width 53 height 29
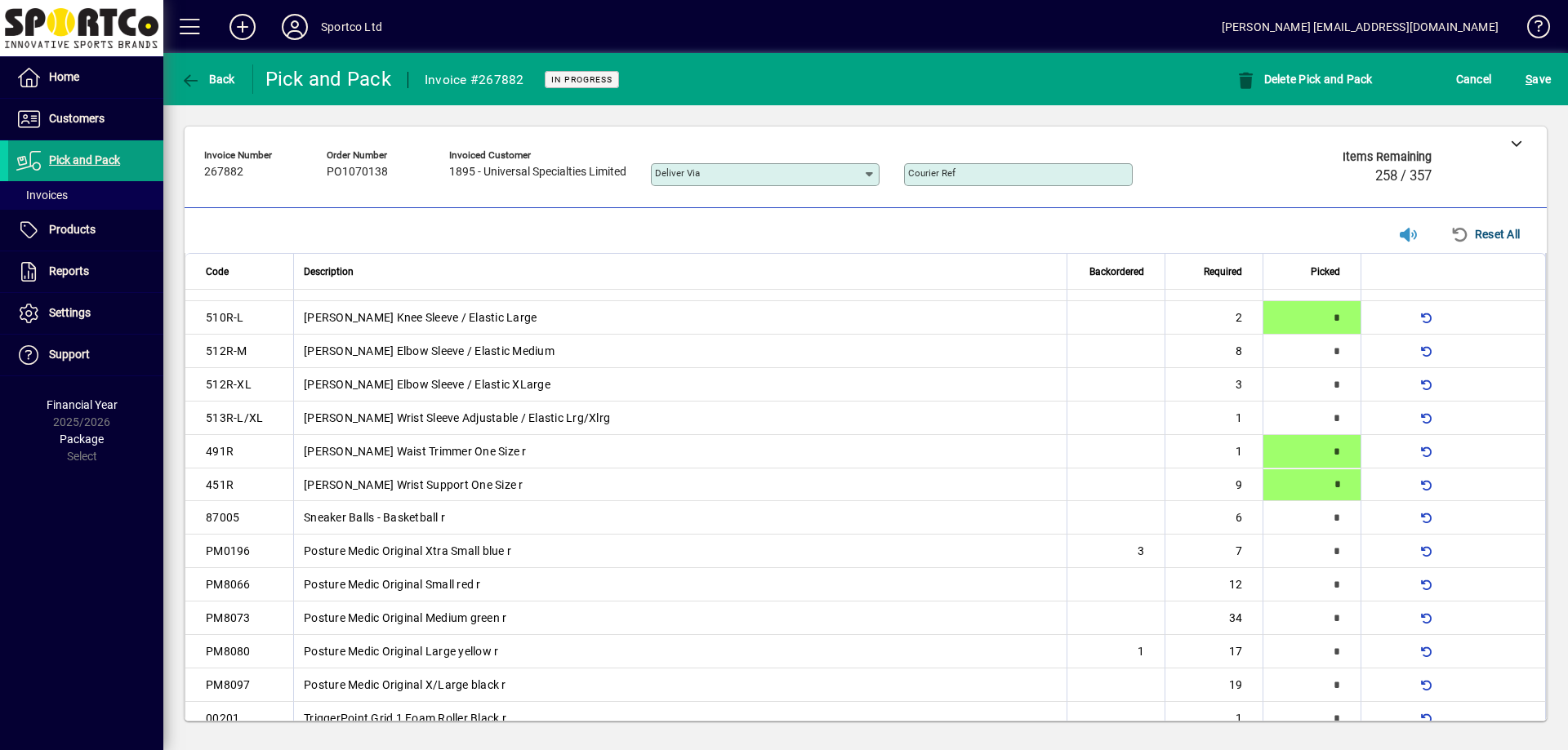
type input "*"
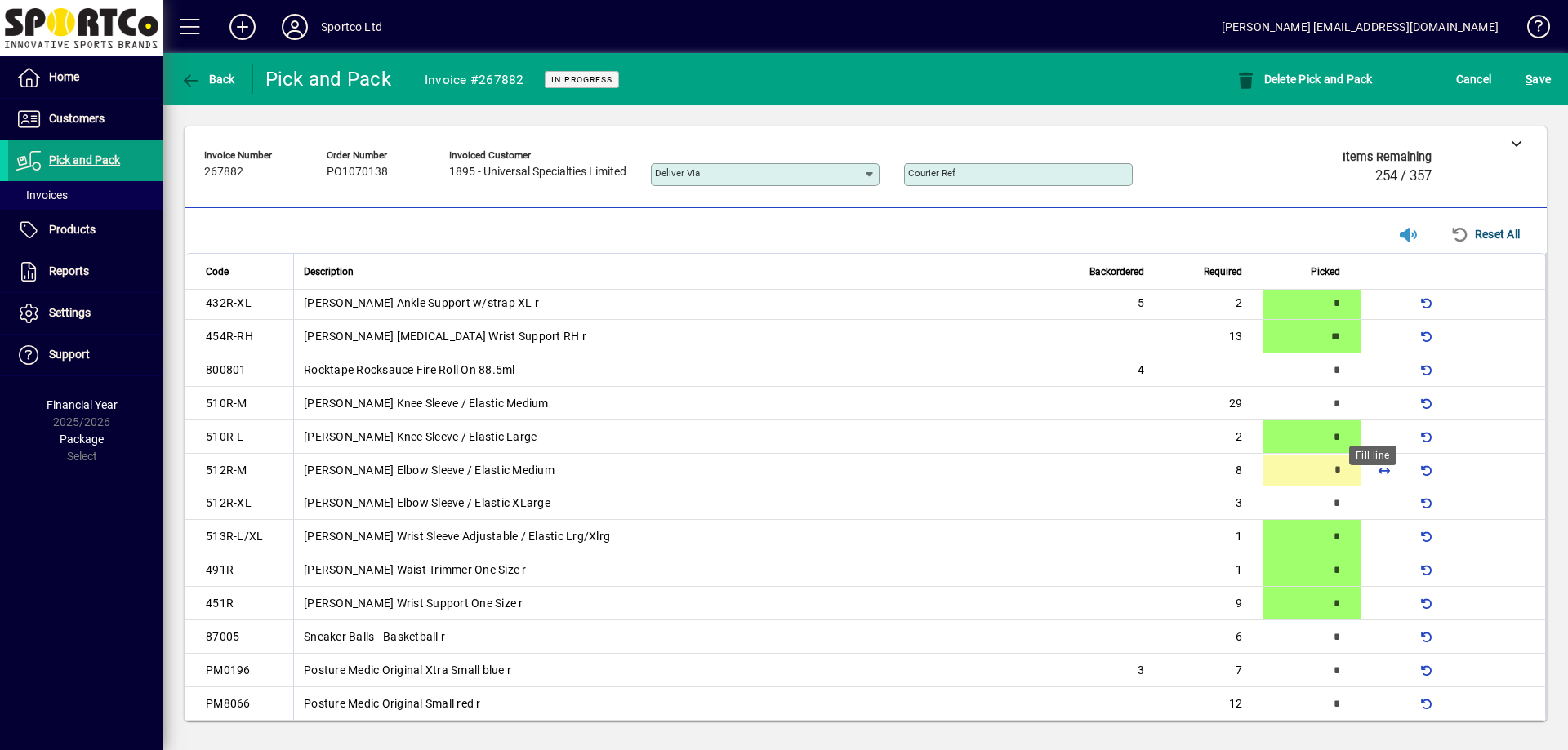
scroll to position [257, 0]
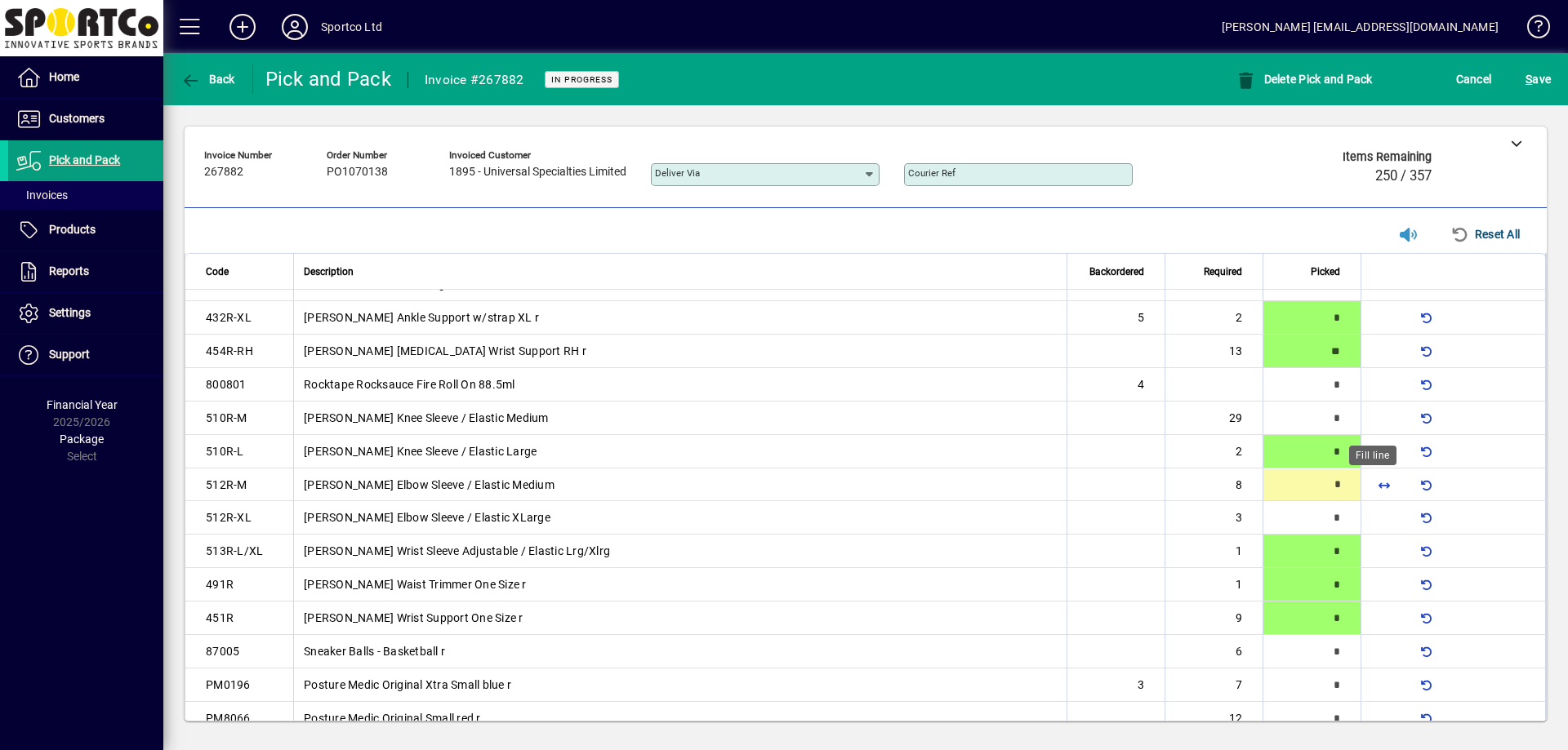
type input "*"
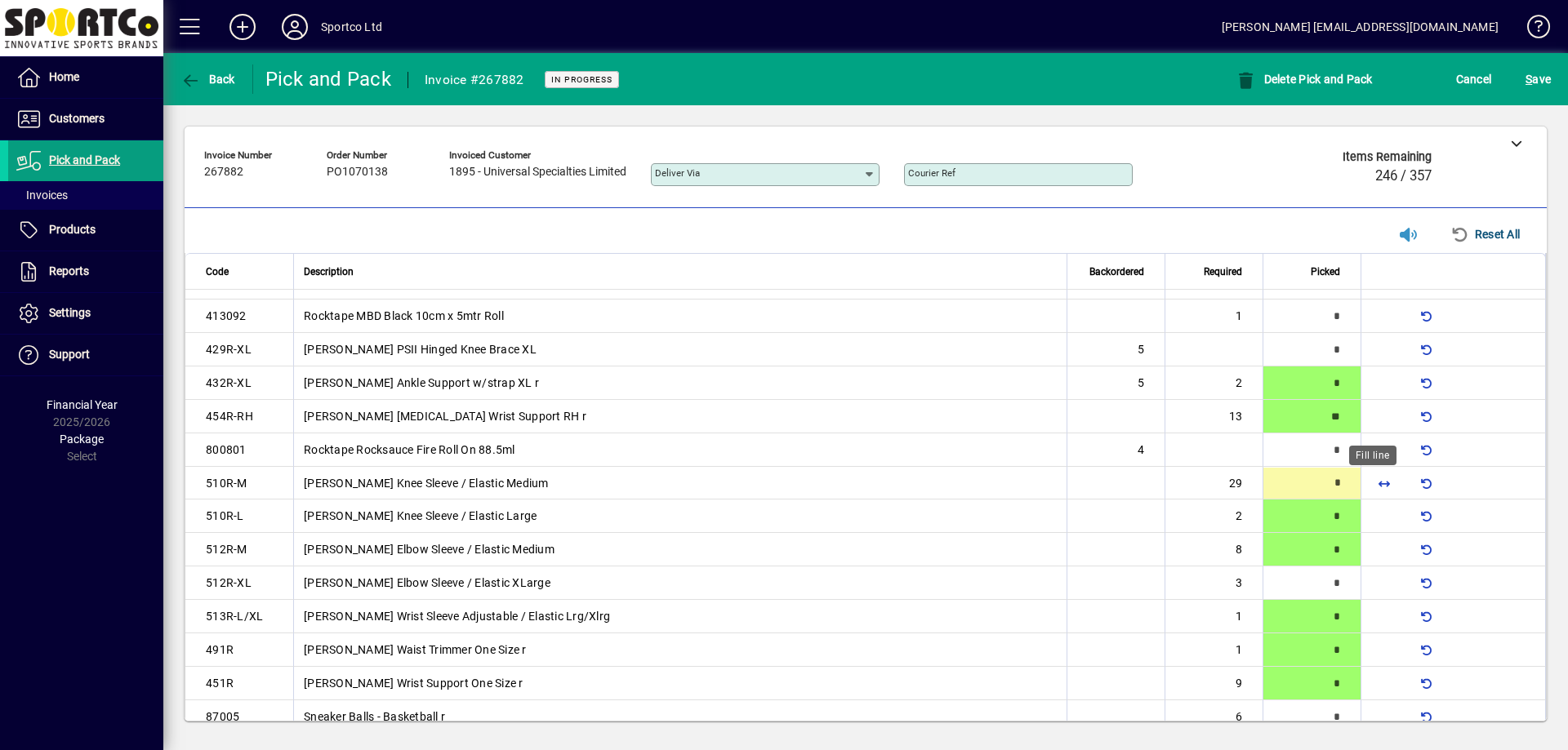
scroll to position [191, 0]
type input "**"
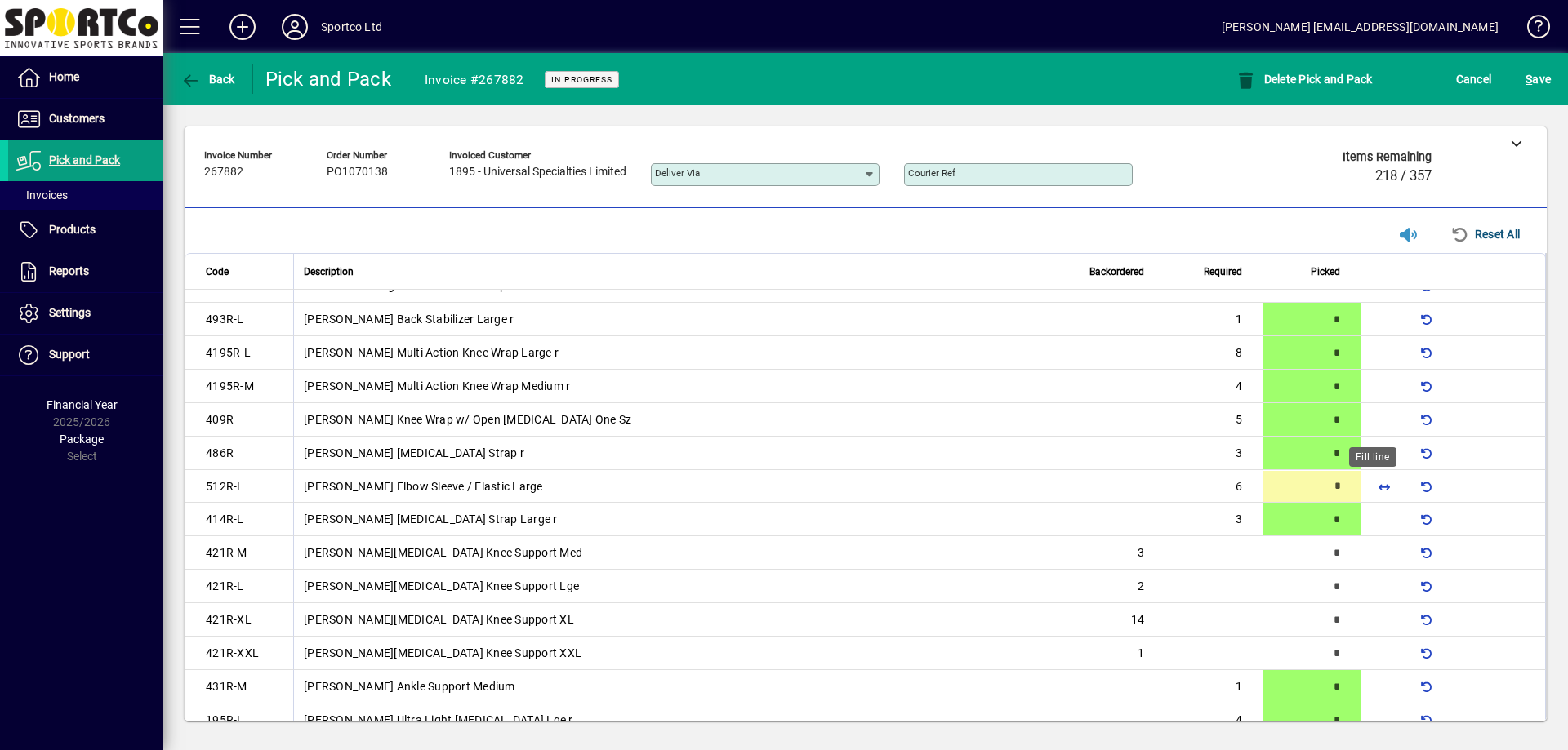
scroll to position [1060, 0]
type input "*"
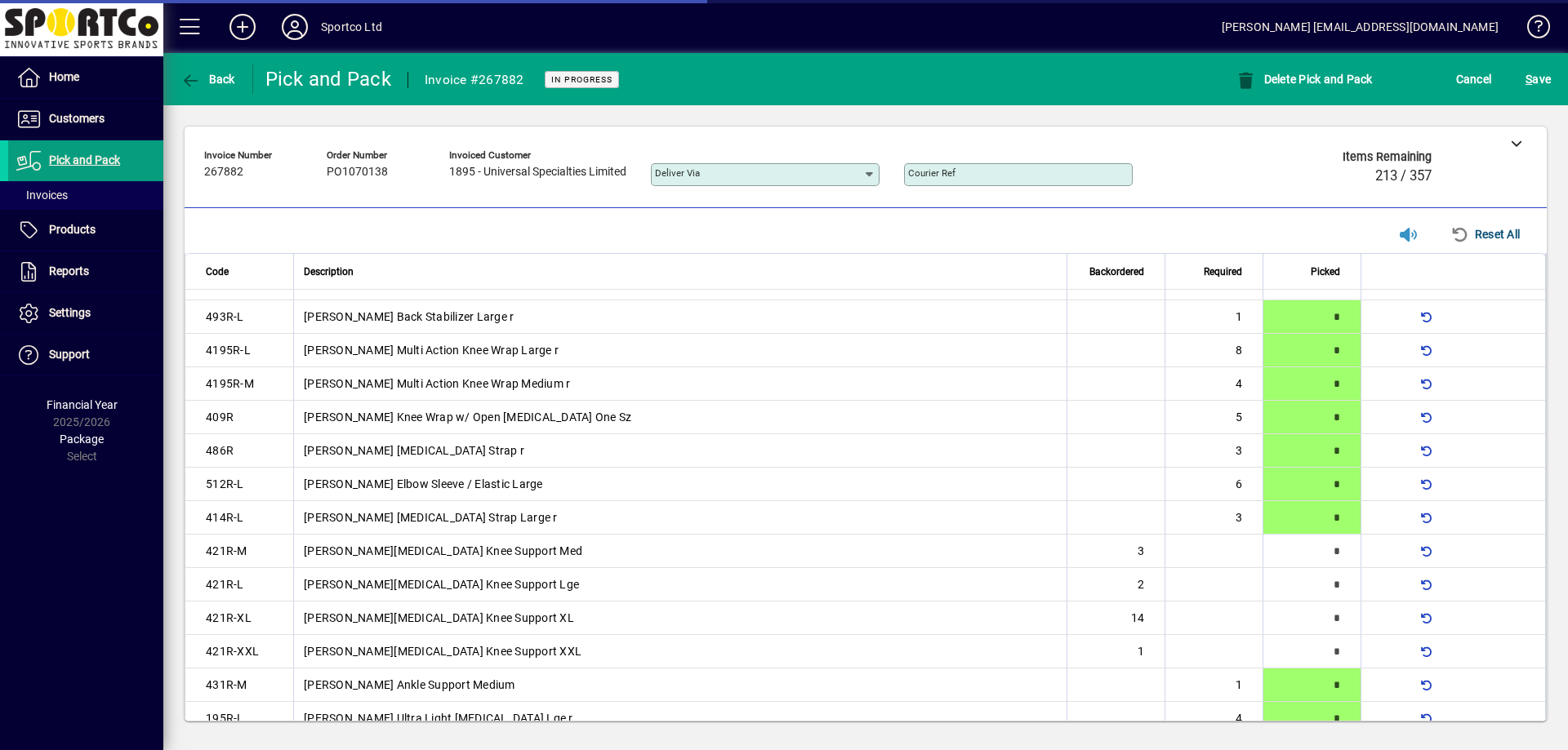
scroll to position [0, 0]
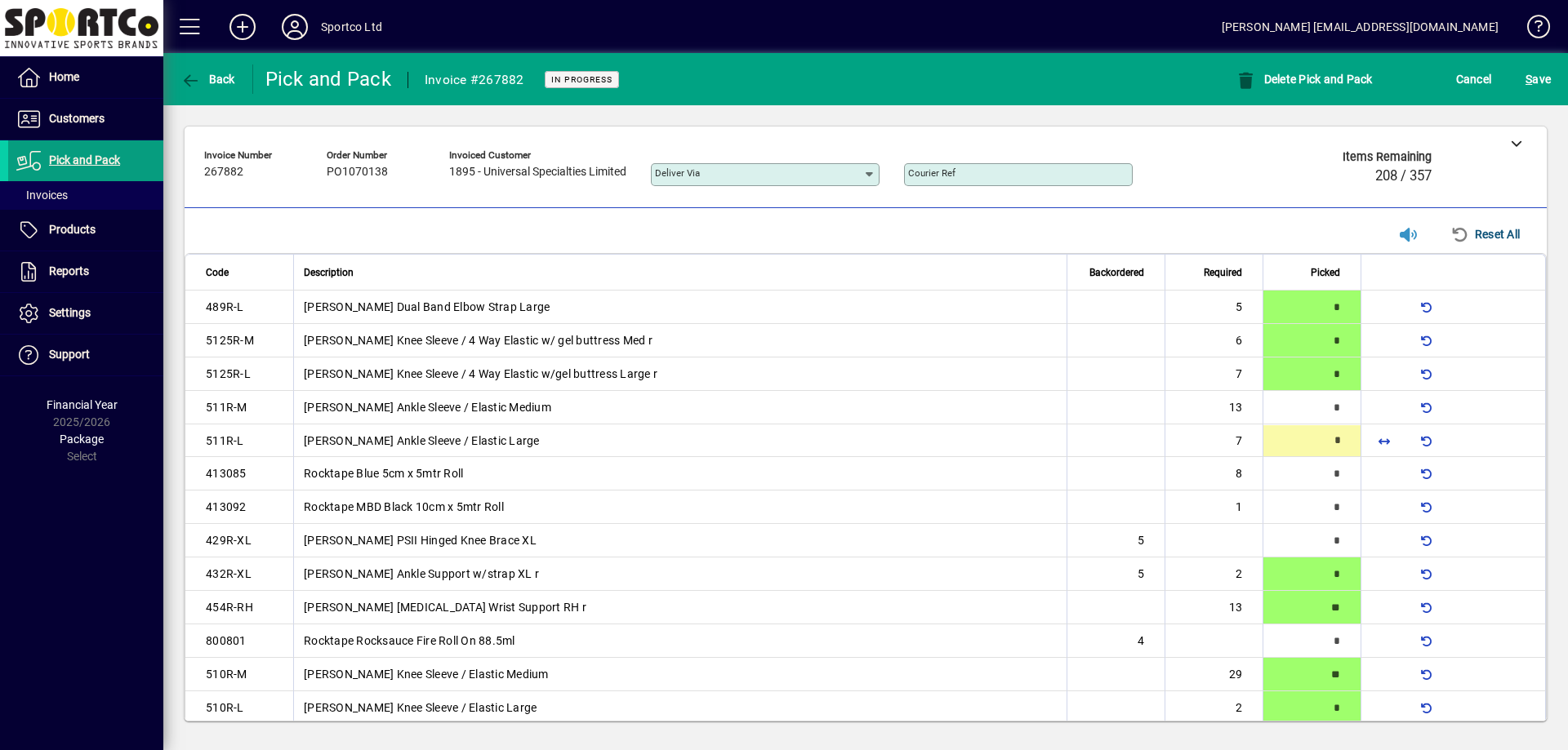
type input "*"
type input "**"
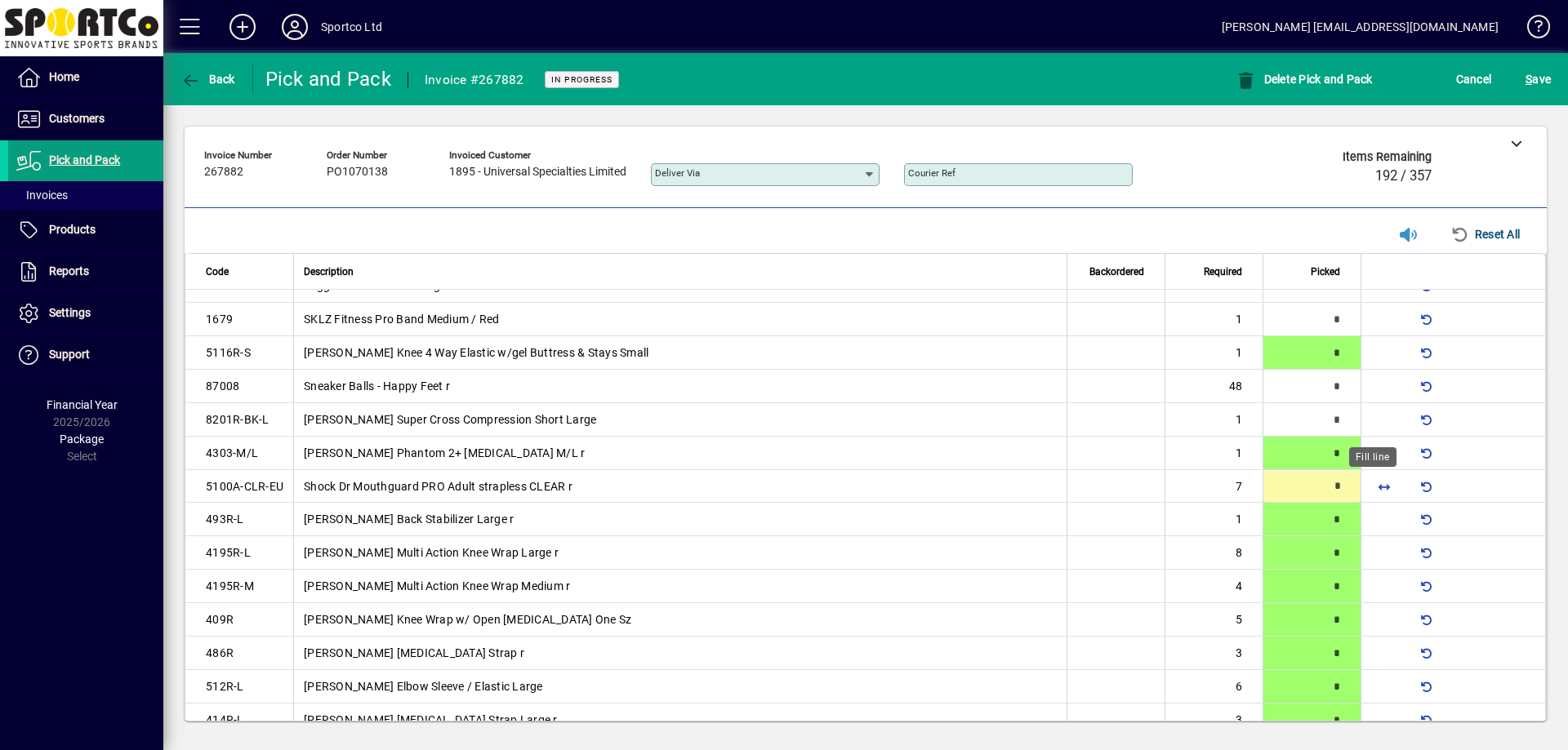
scroll to position [859, 0]
type input "*"
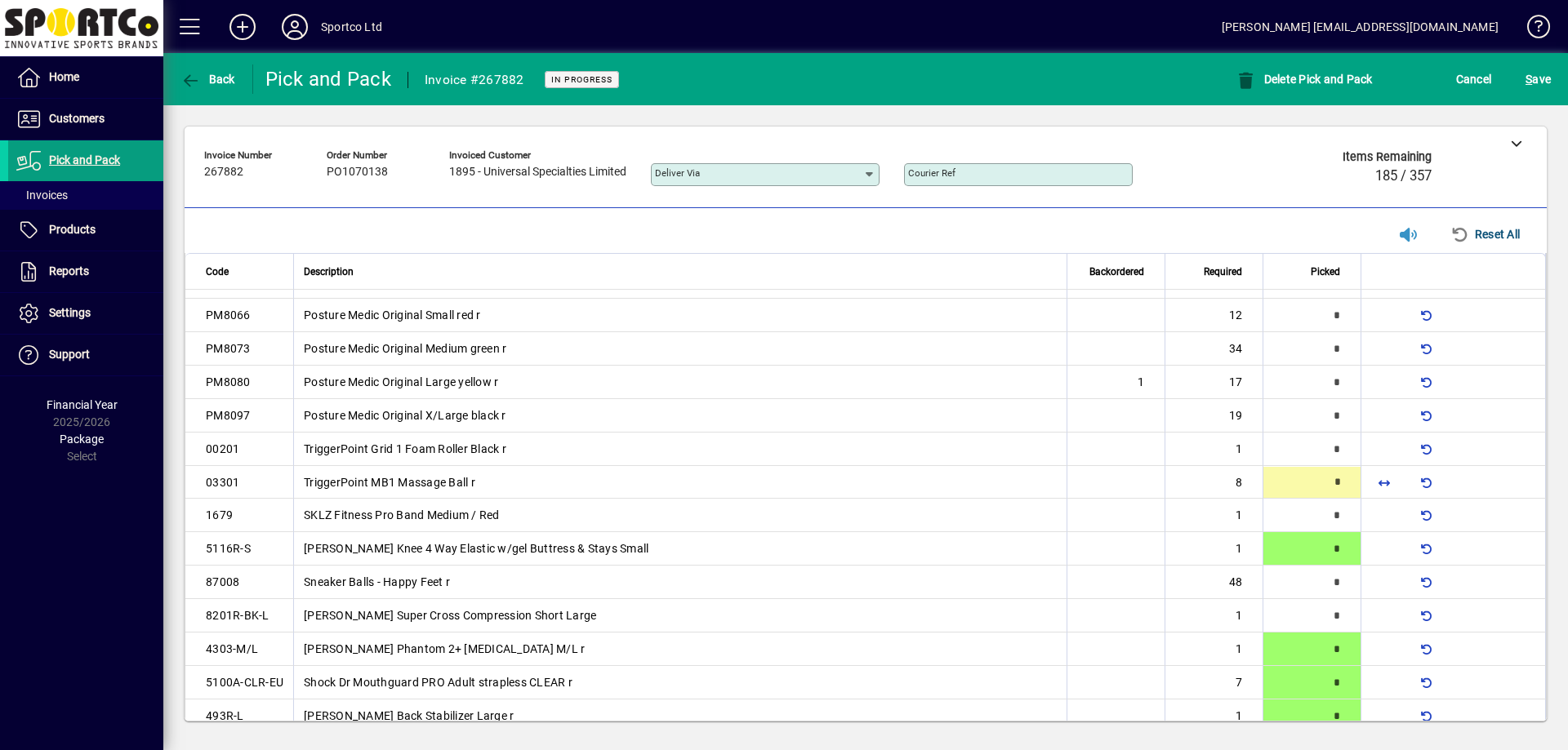
scroll to position [659, 0]
type input "*"
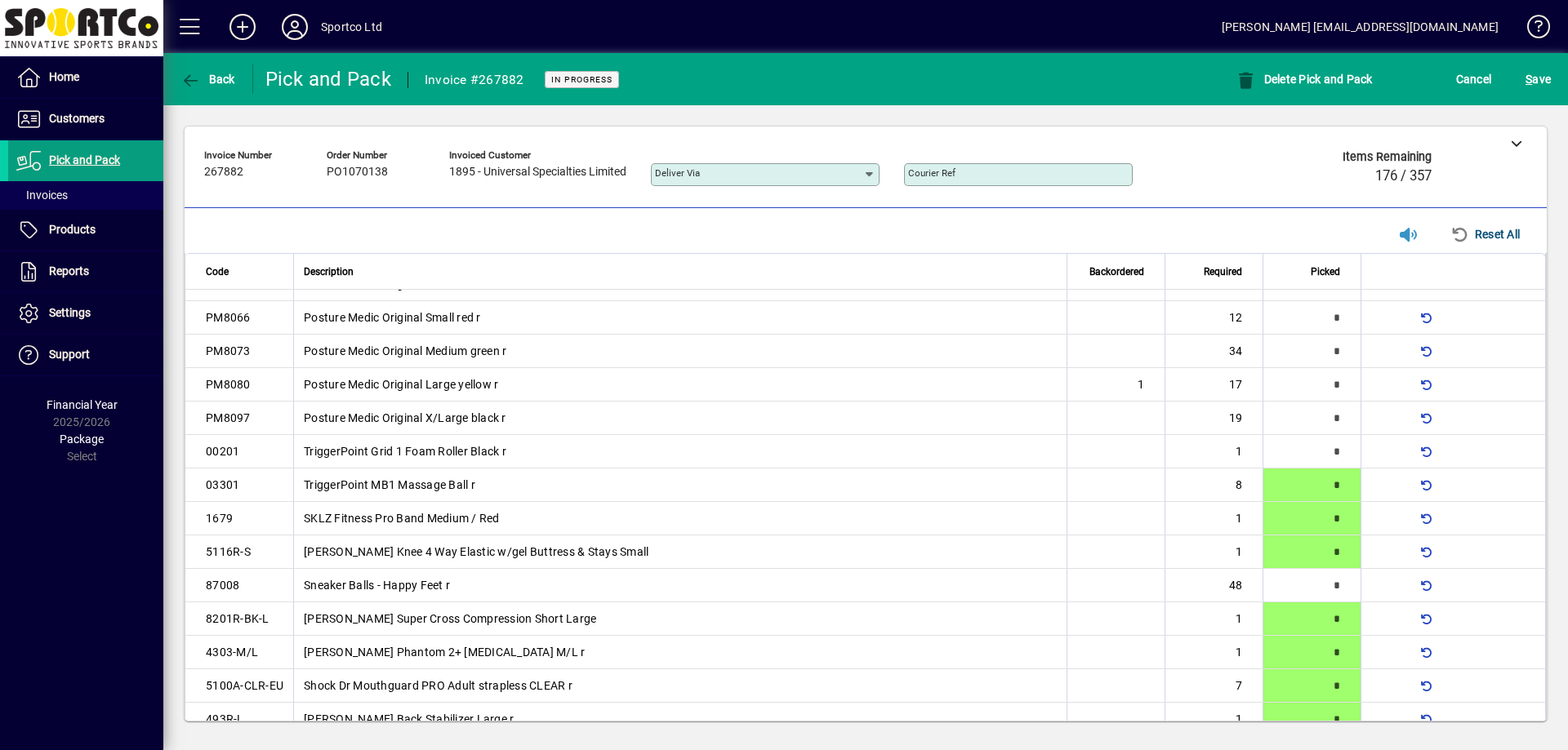
scroll to position [1390, 0]
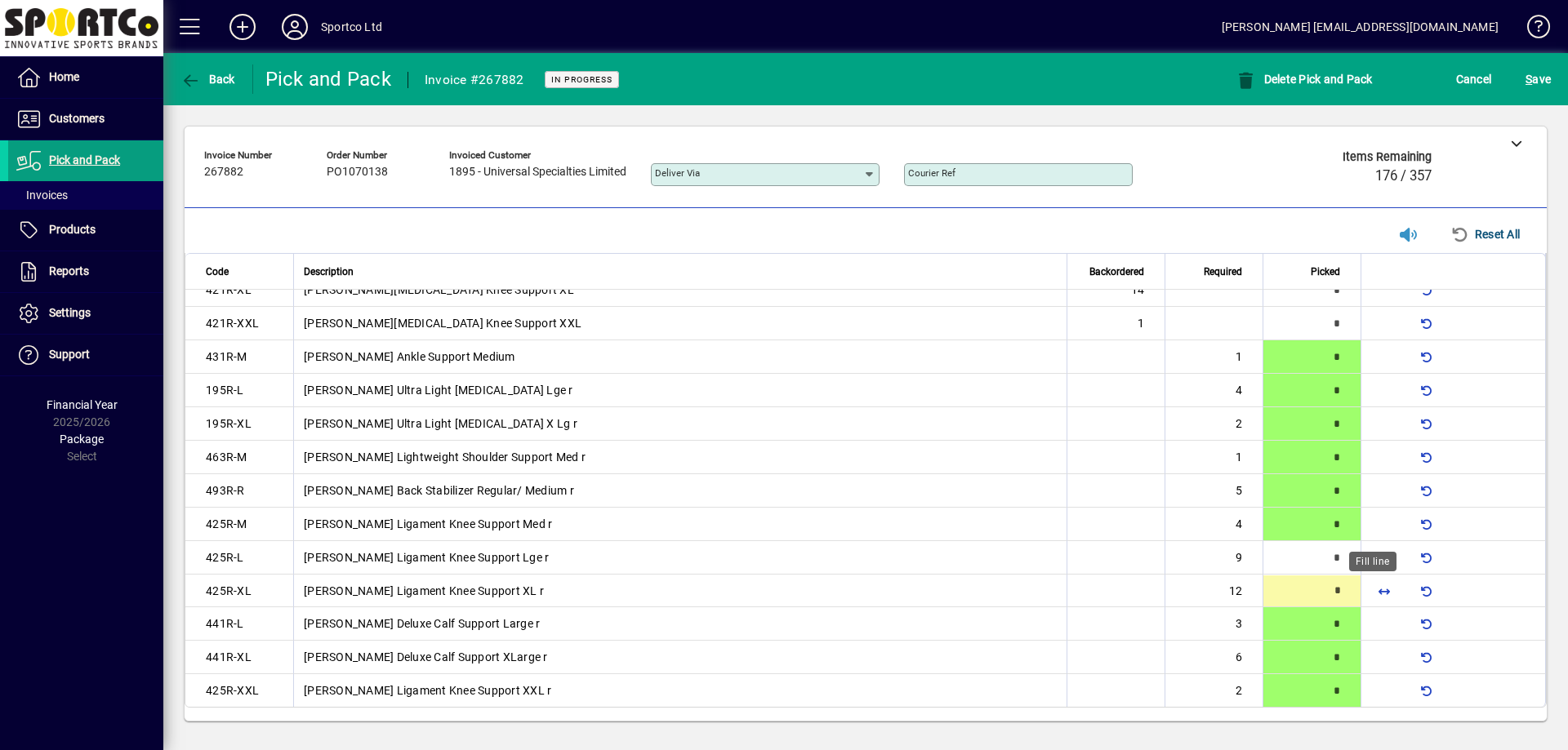
click at [1377, 584] on span "button" at bounding box center [1384, 591] width 39 height 39
type input "**"
type input "*"
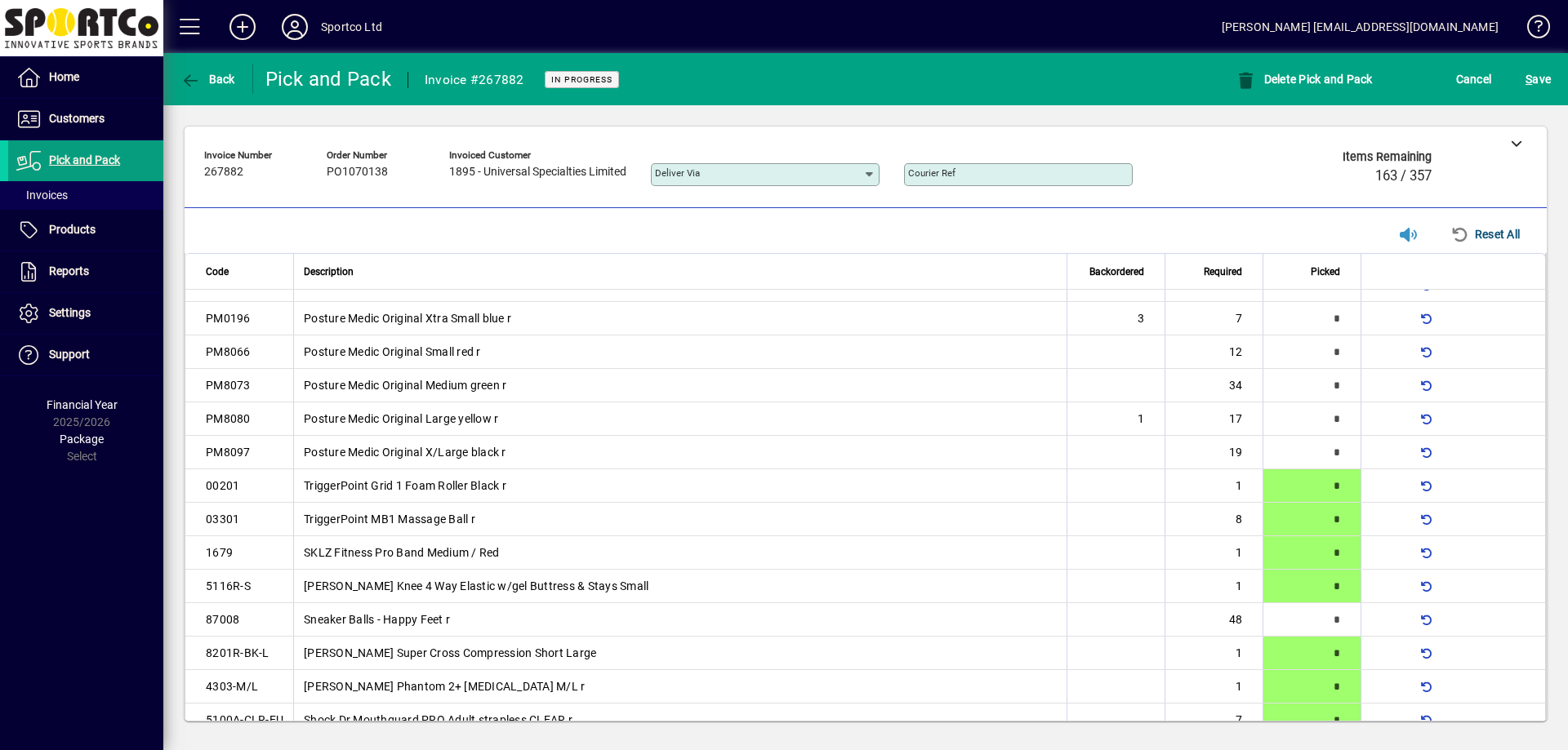
scroll to position [0, 0]
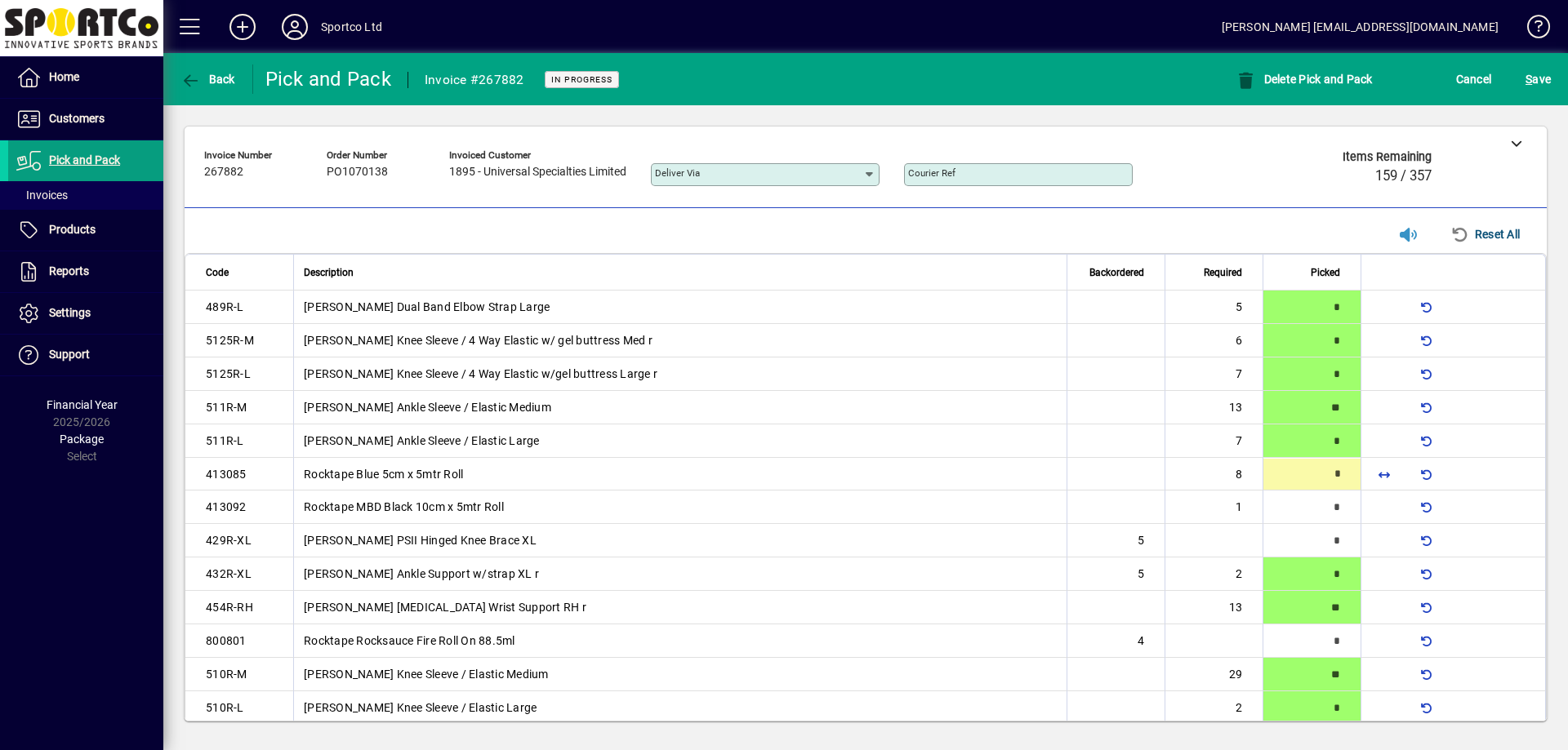
type input "*"
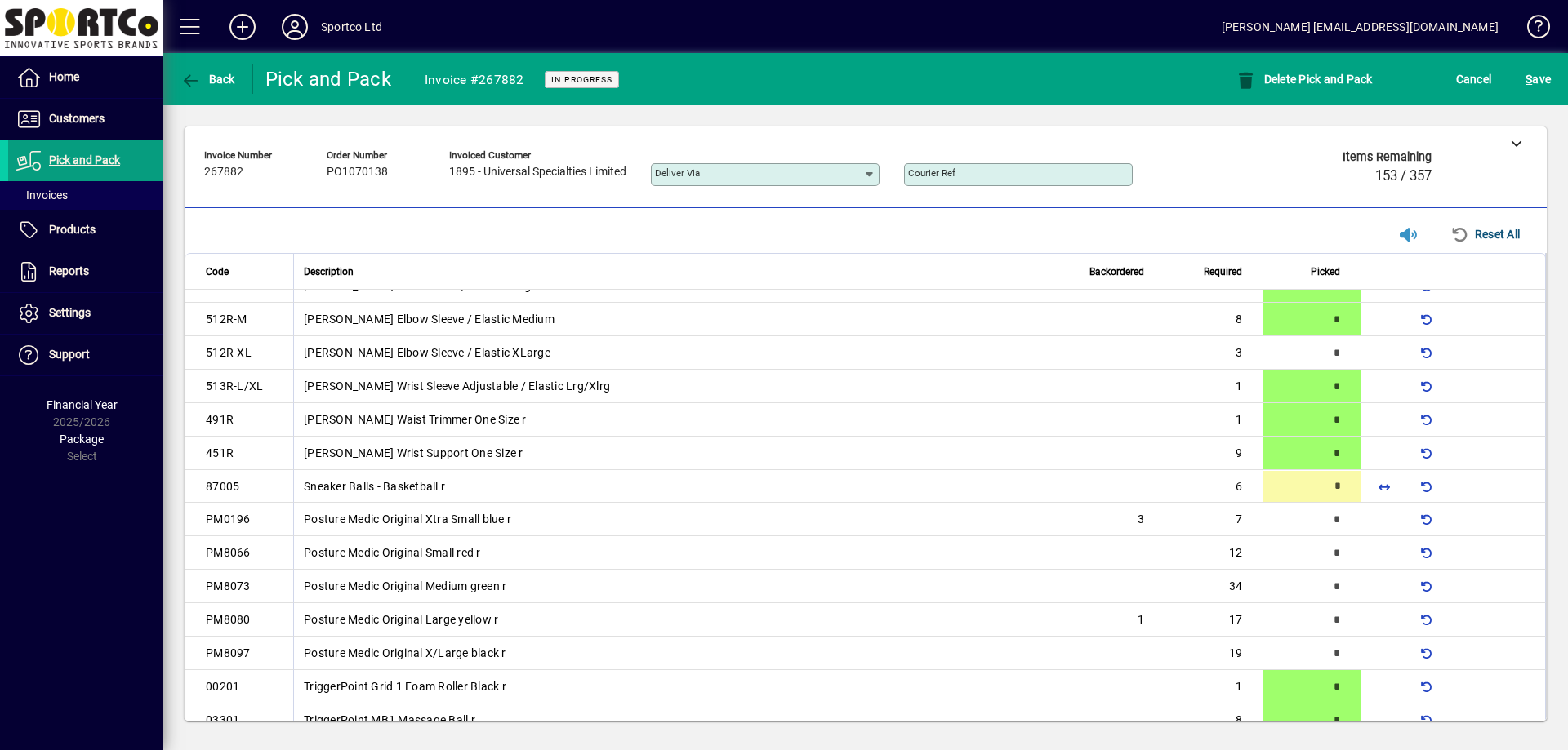
scroll to position [425, 0]
type input "*"
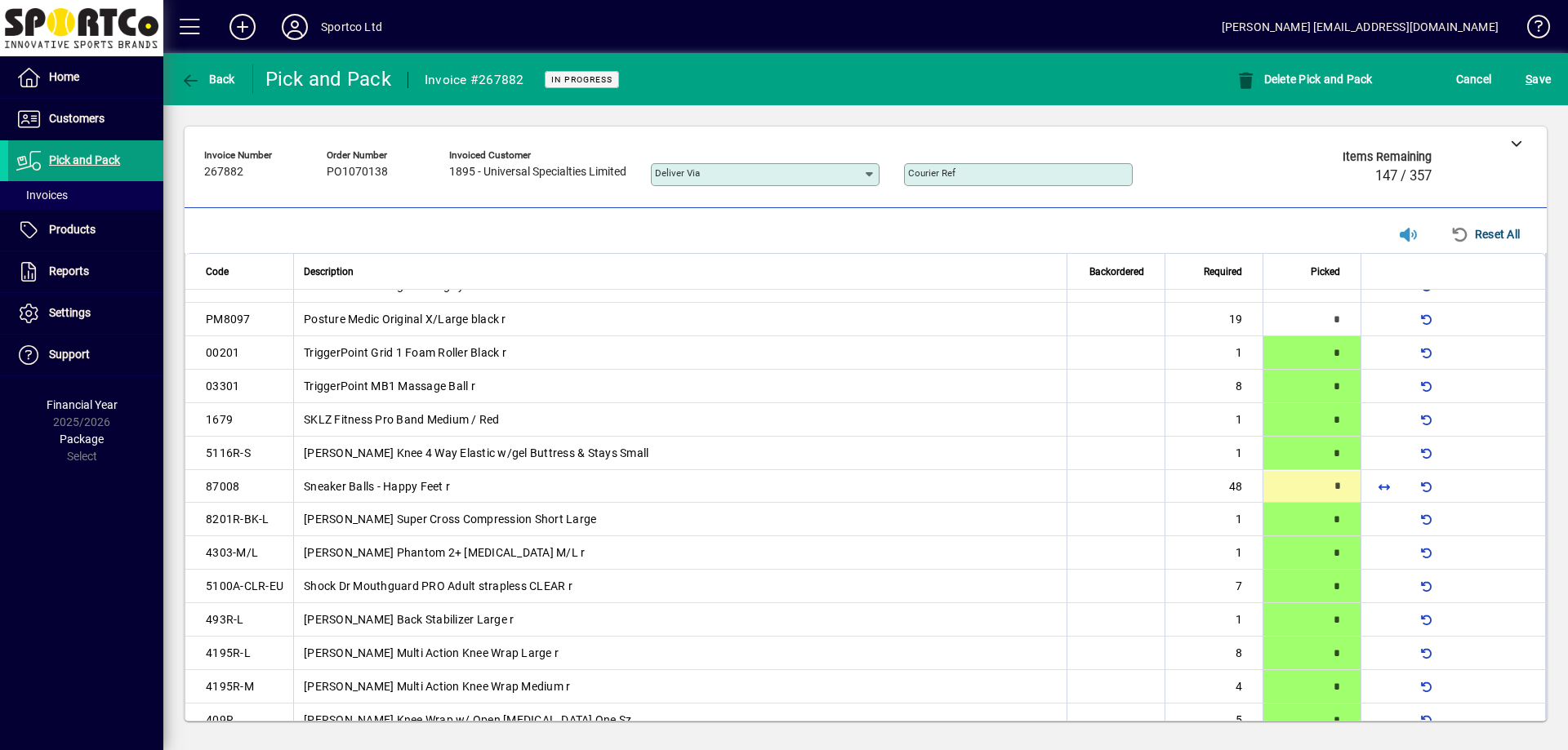
scroll to position [759, 0]
type input "**"
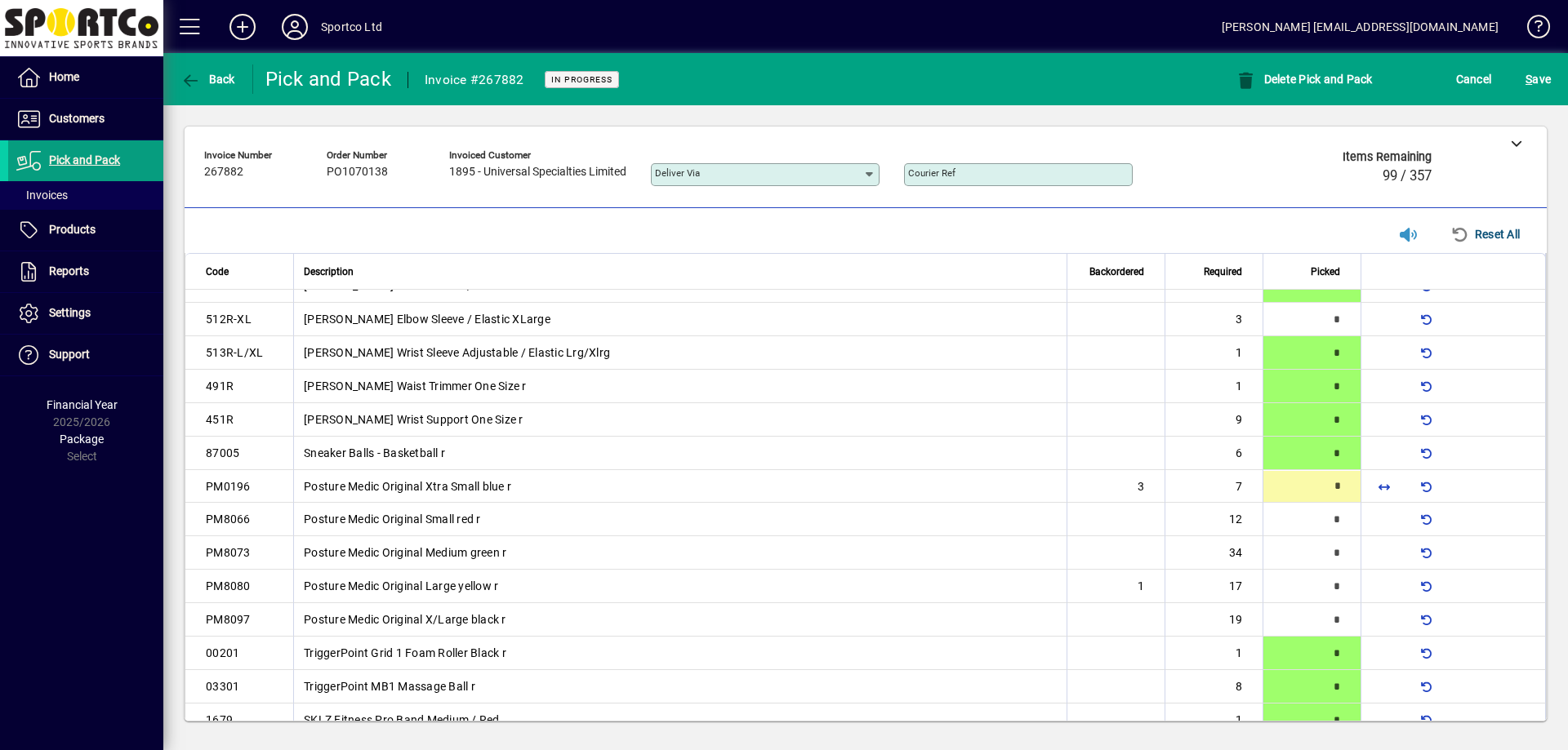
scroll to position [458, 0]
type input "*"
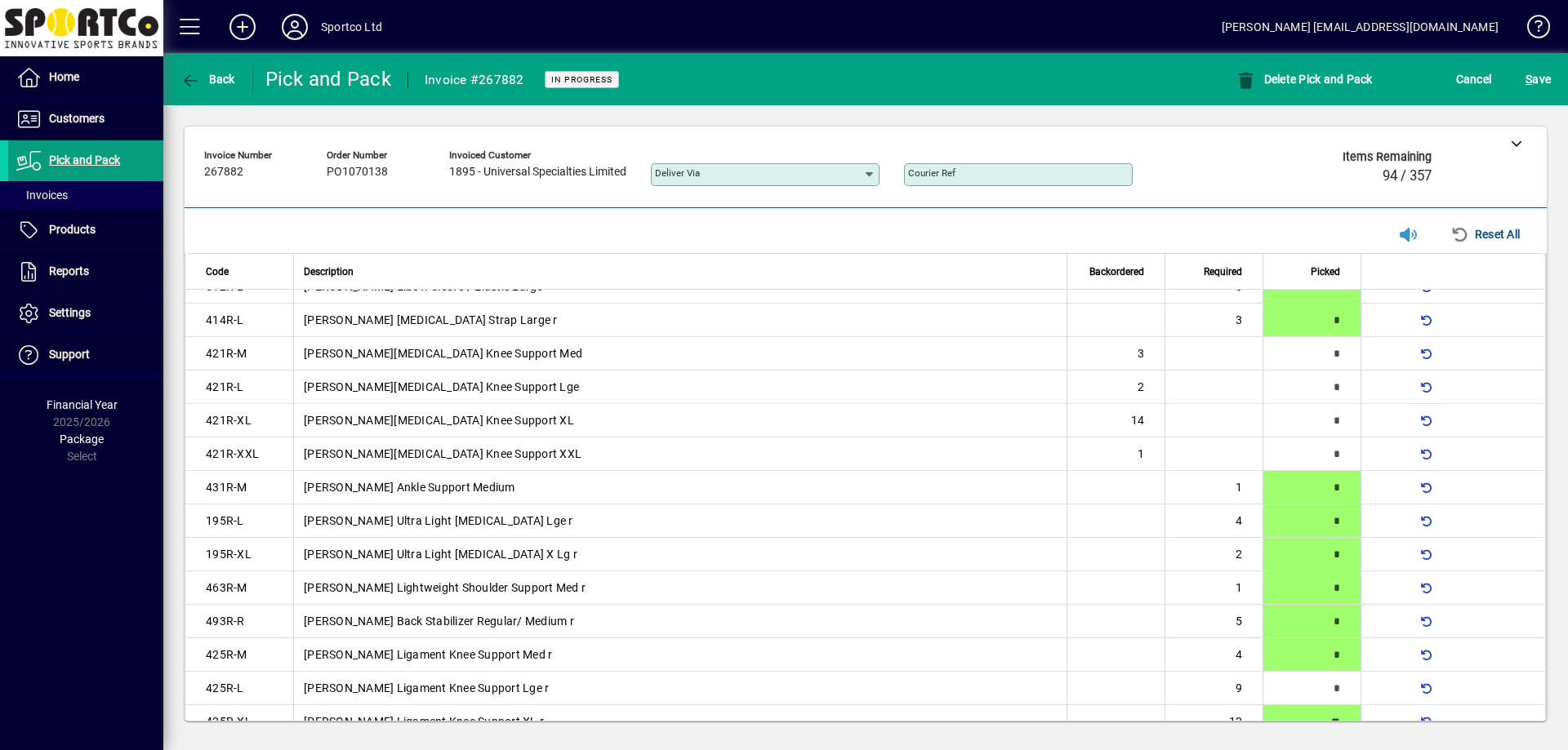
scroll to position [1390, 0]
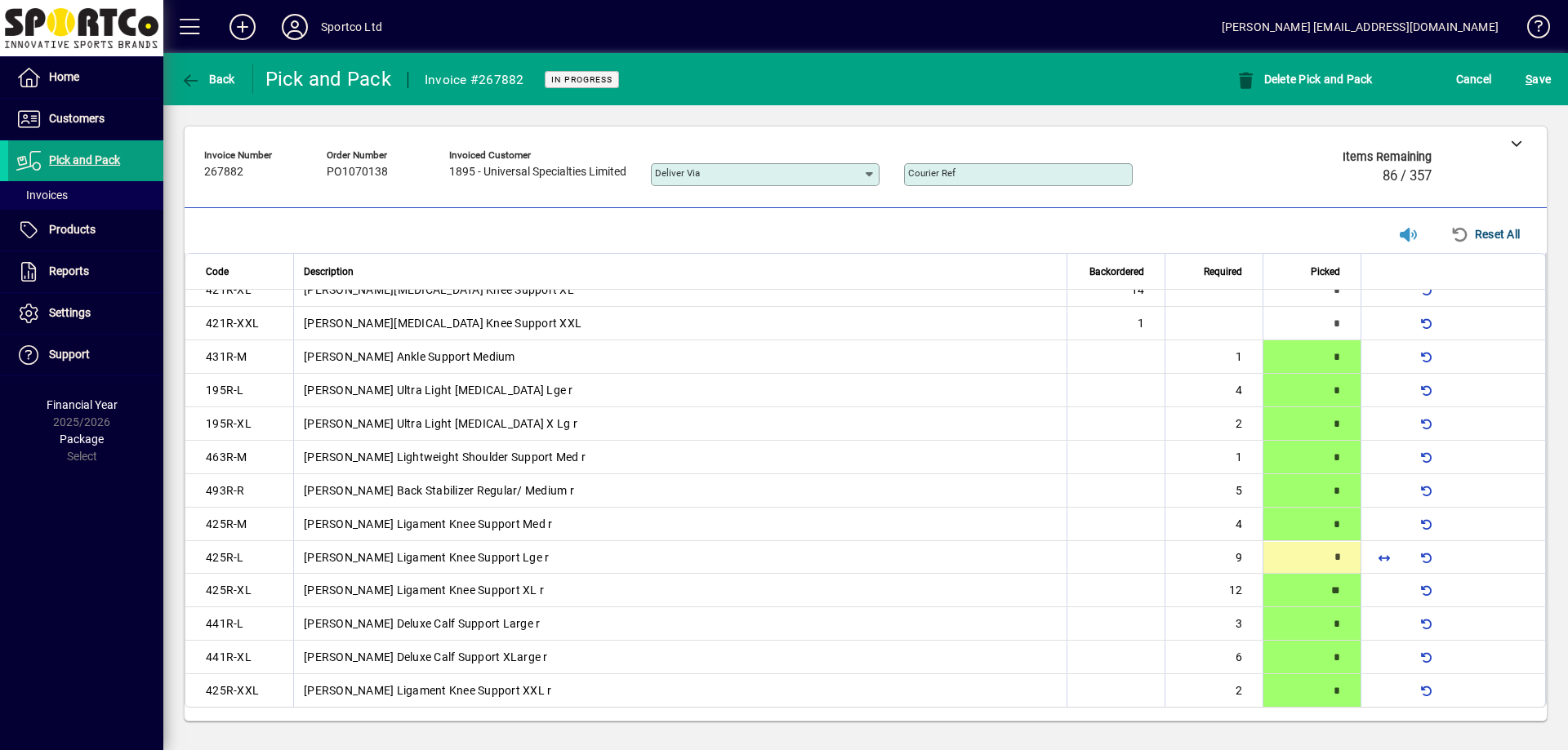
type input "*"
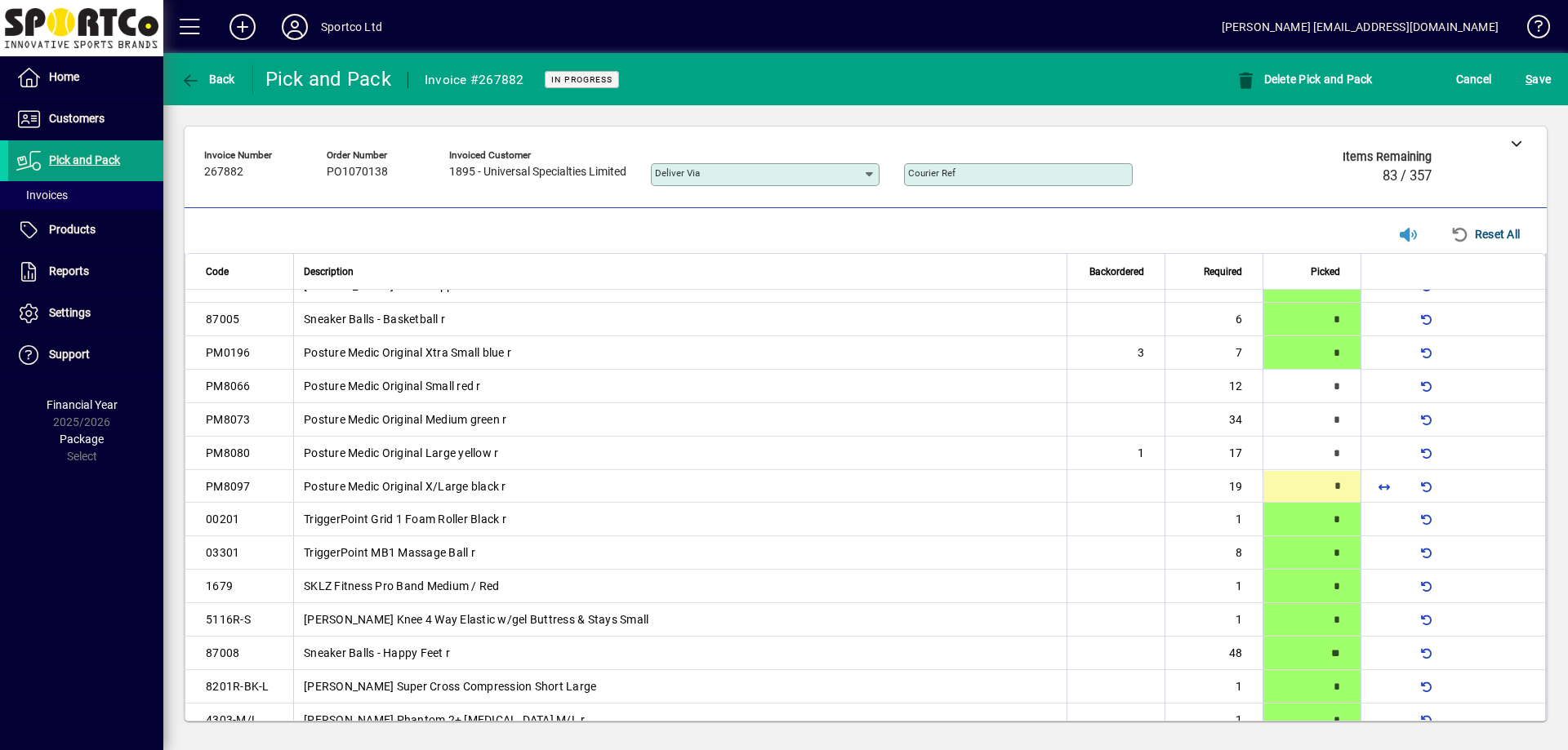
scroll to position [592, 0]
type input "**"
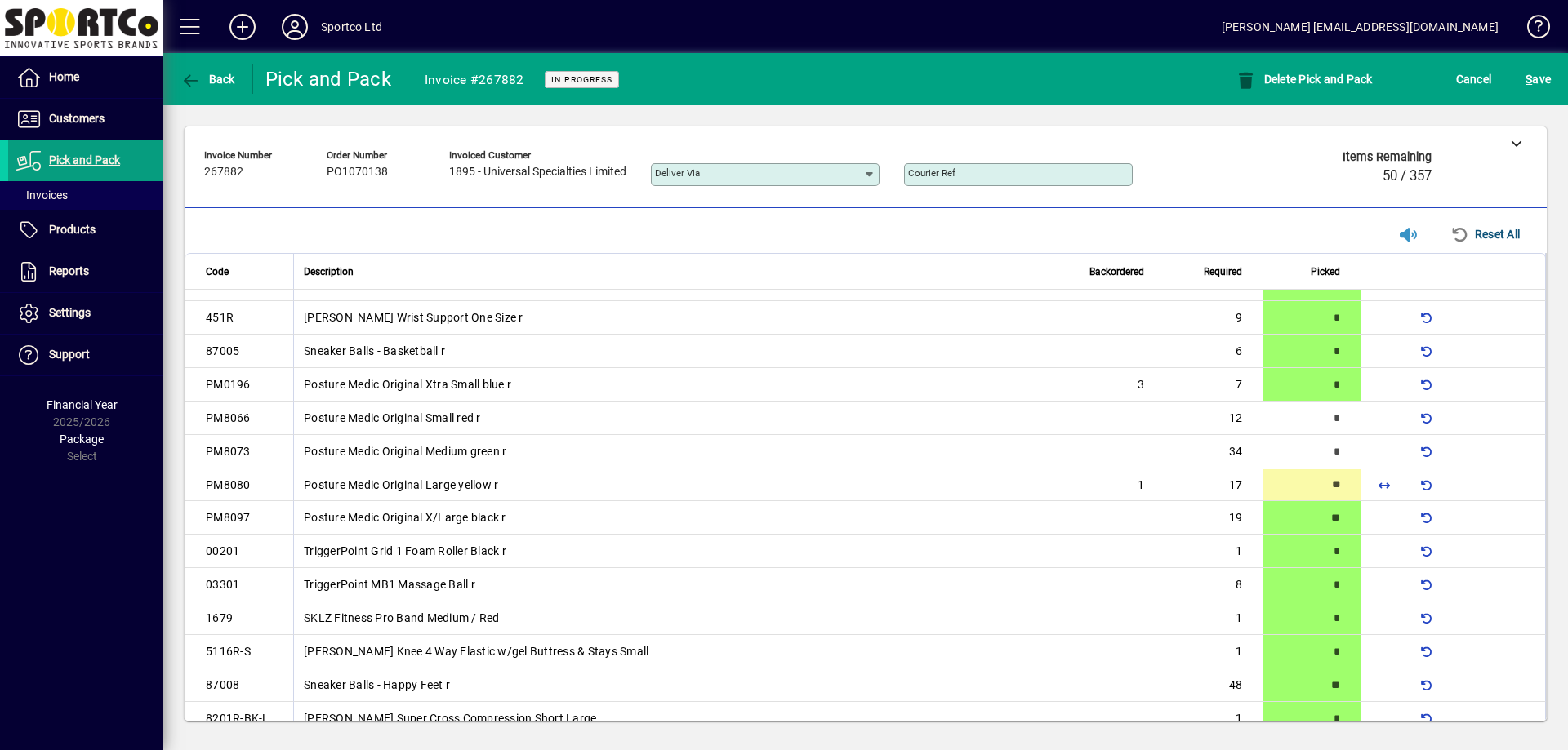
type input "**"
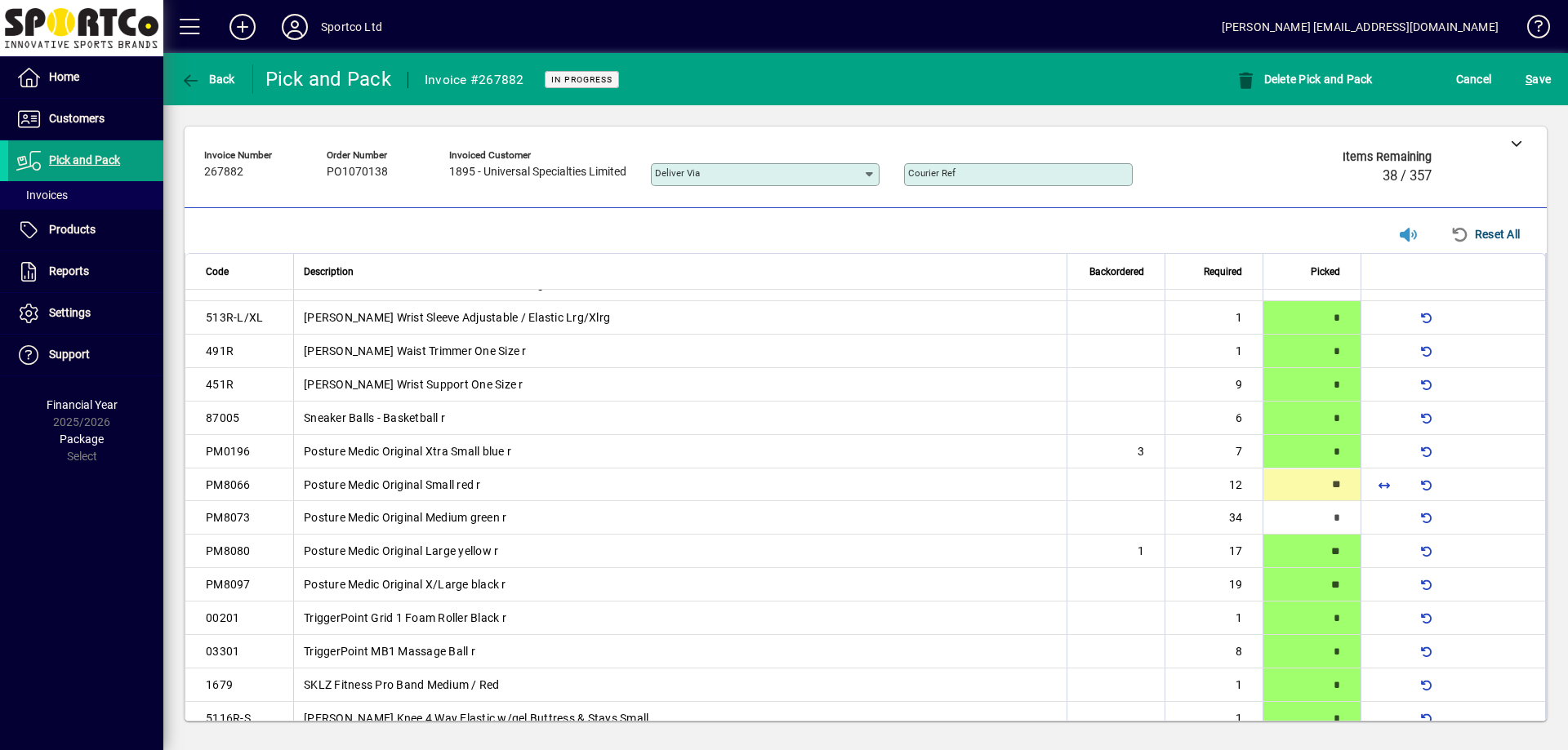
type input "**"
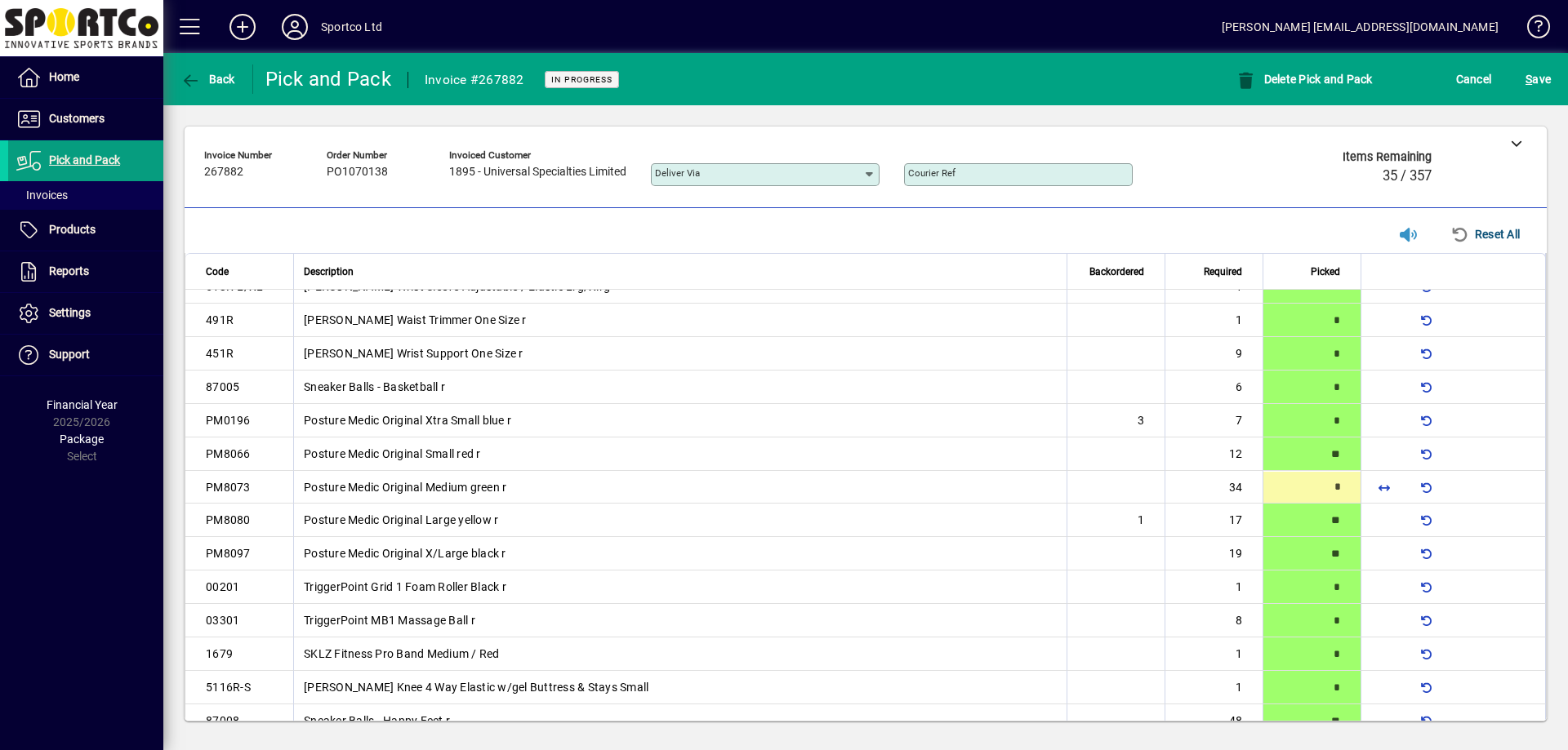
scroll to position [525, 0]
type input "**"
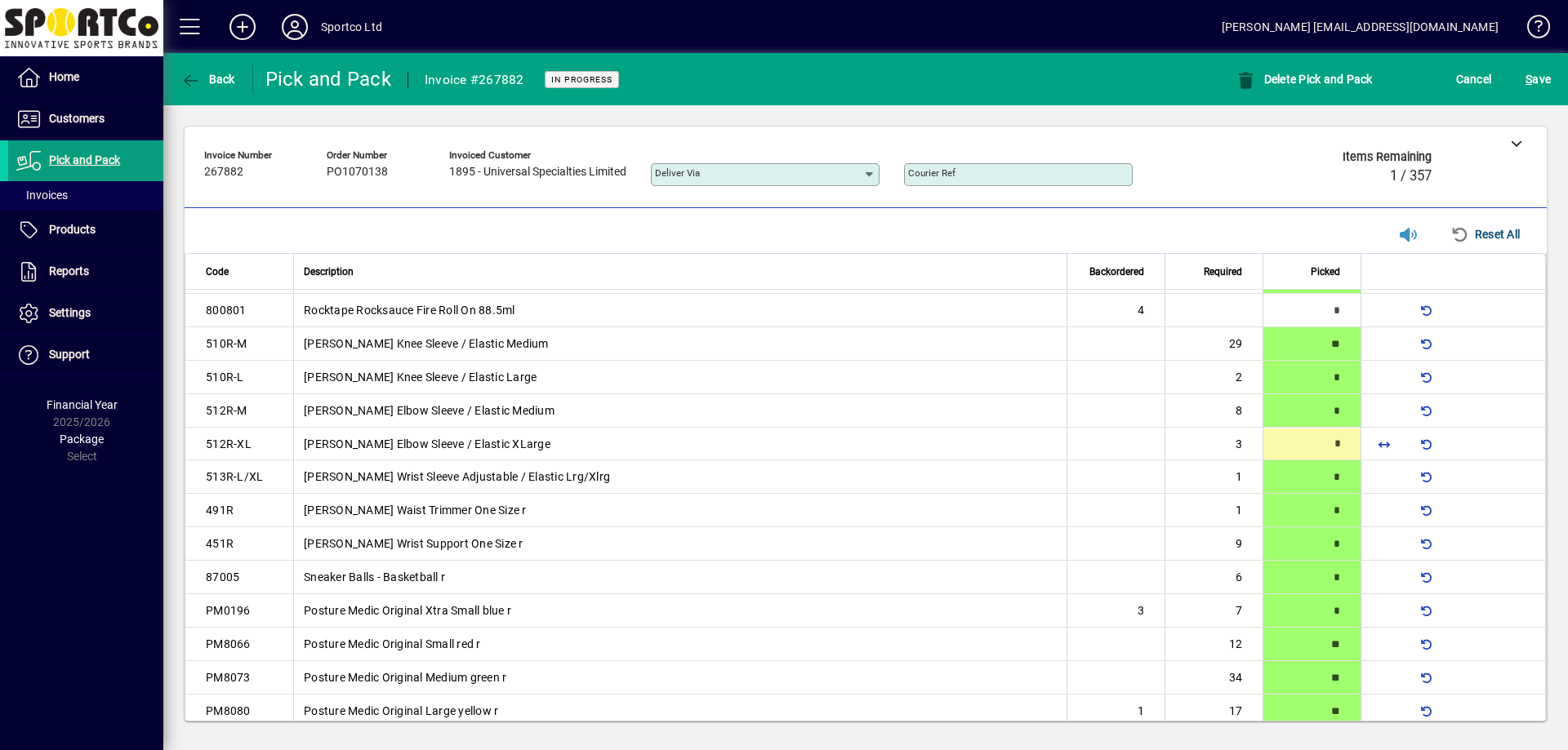
scroll to position [291, 0]
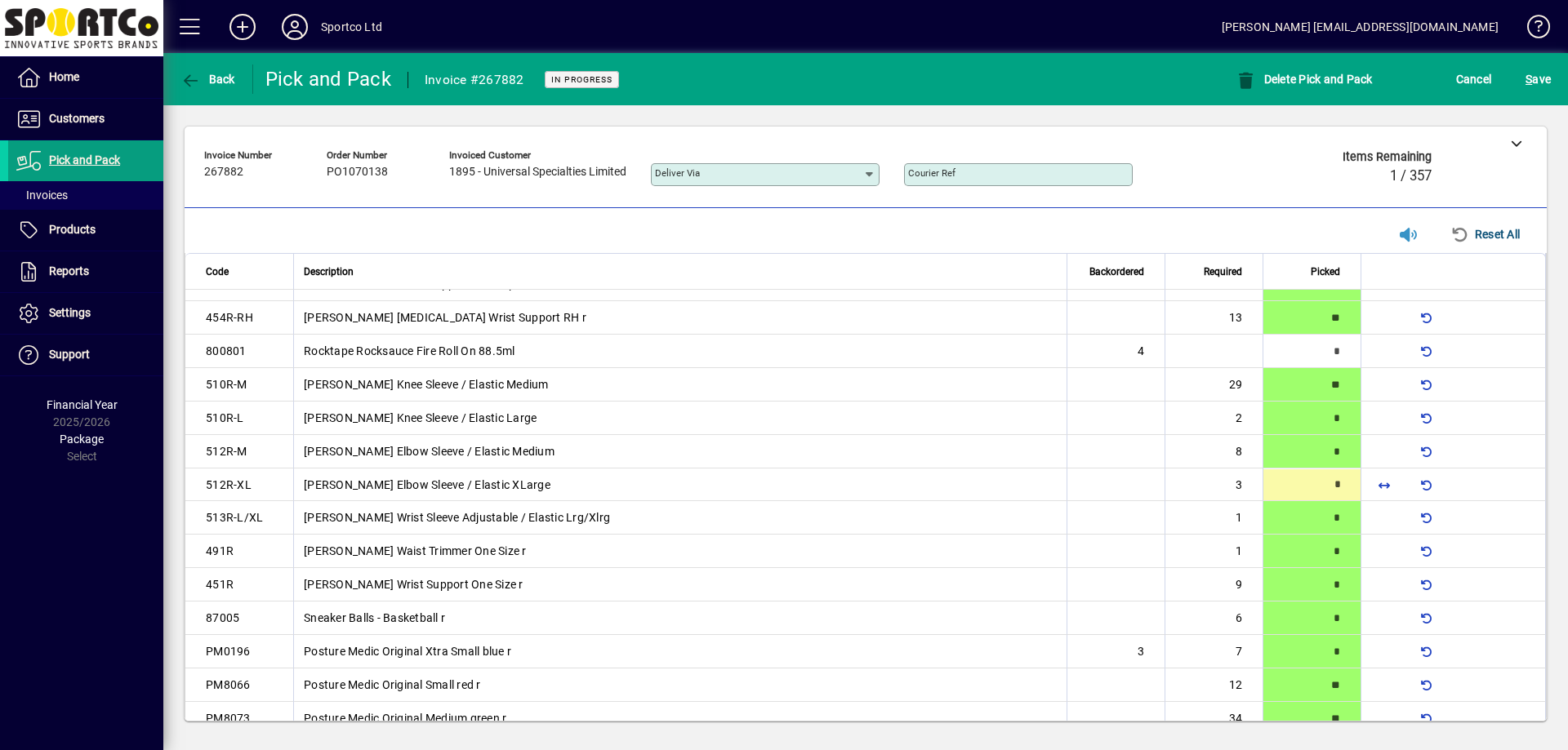
type input "*"
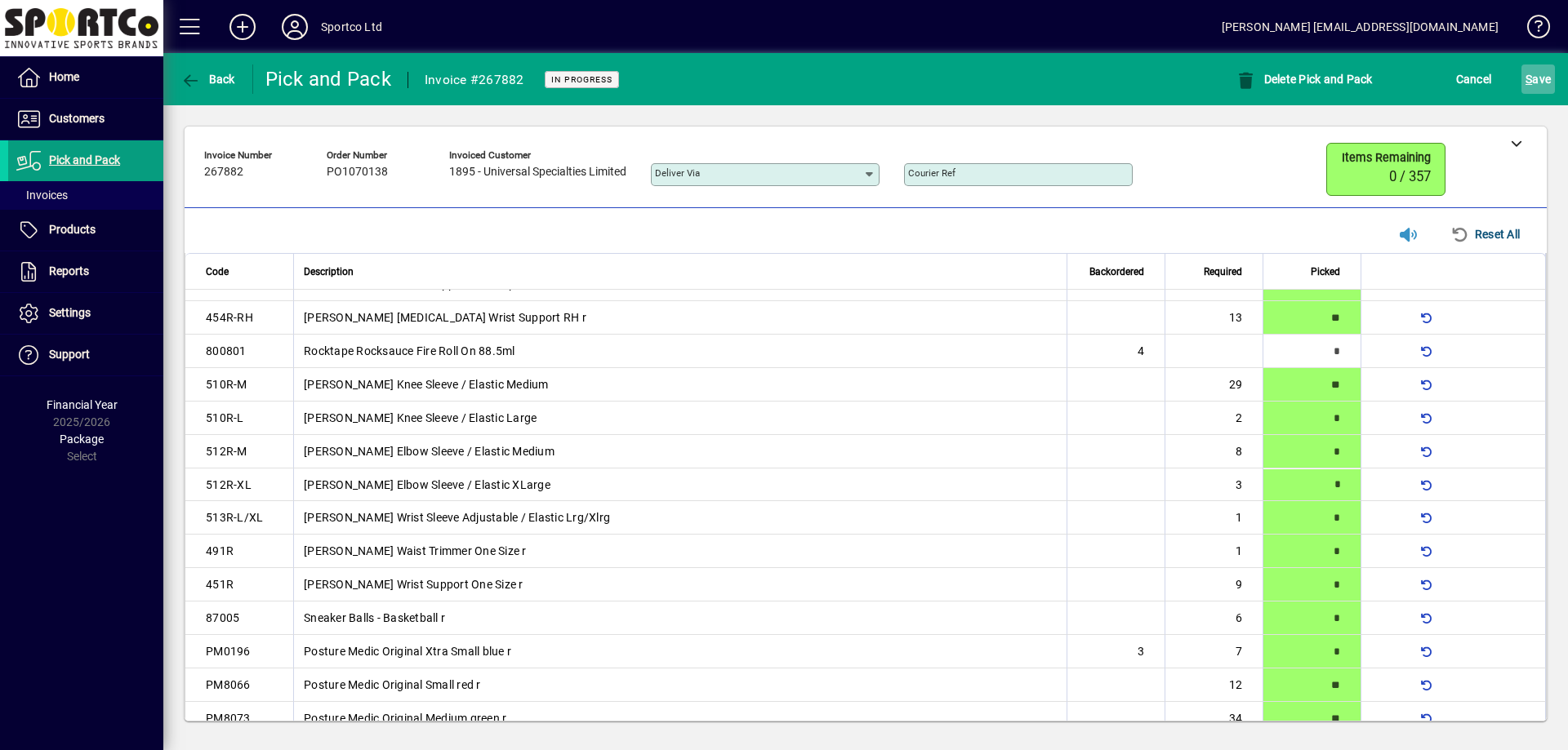
click at [1528, 82] on span "S" at bounding box center [1528, 78] width 7 height 13
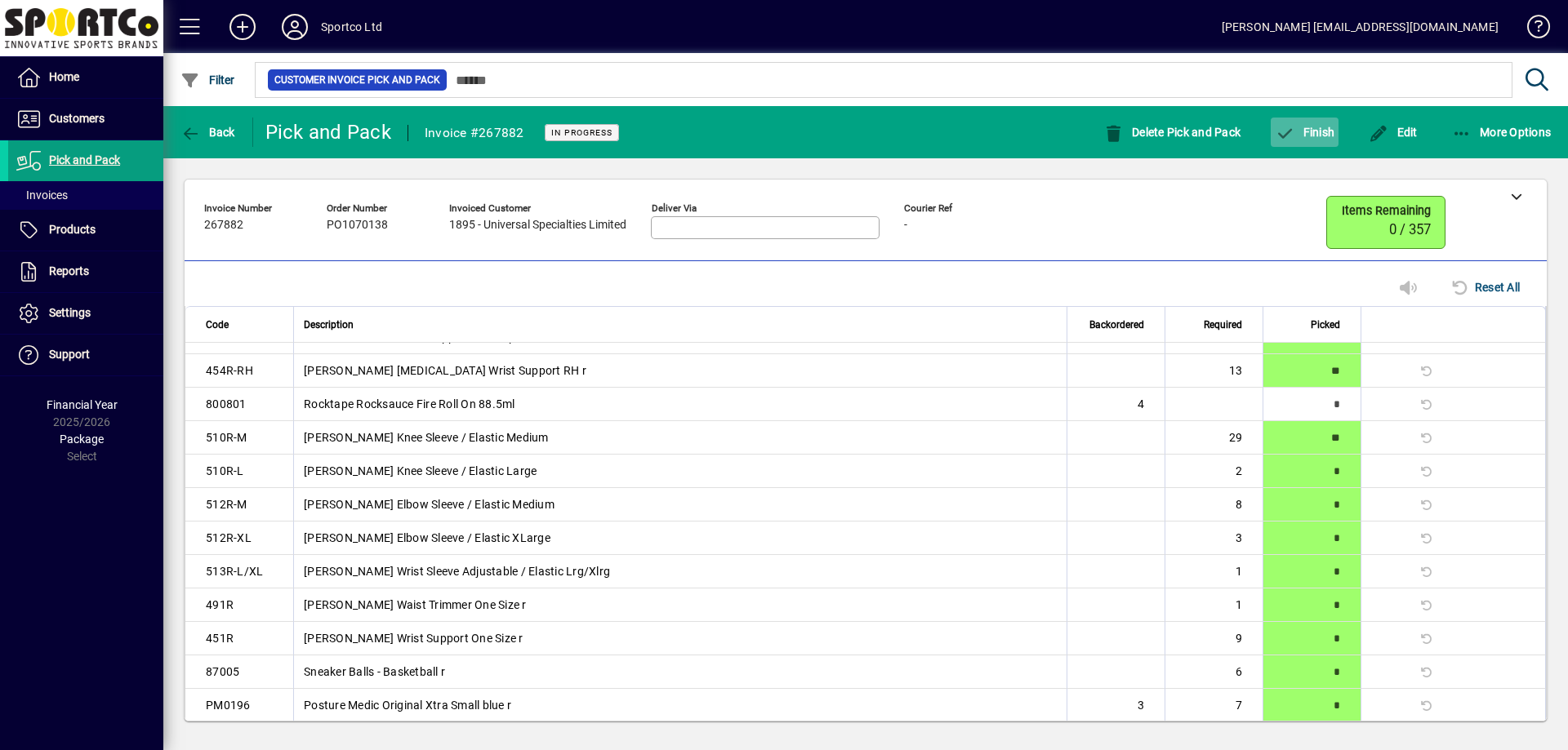
click at [1308, 140] on span "button" at bounding box center [1304, 132] width 68 height 39
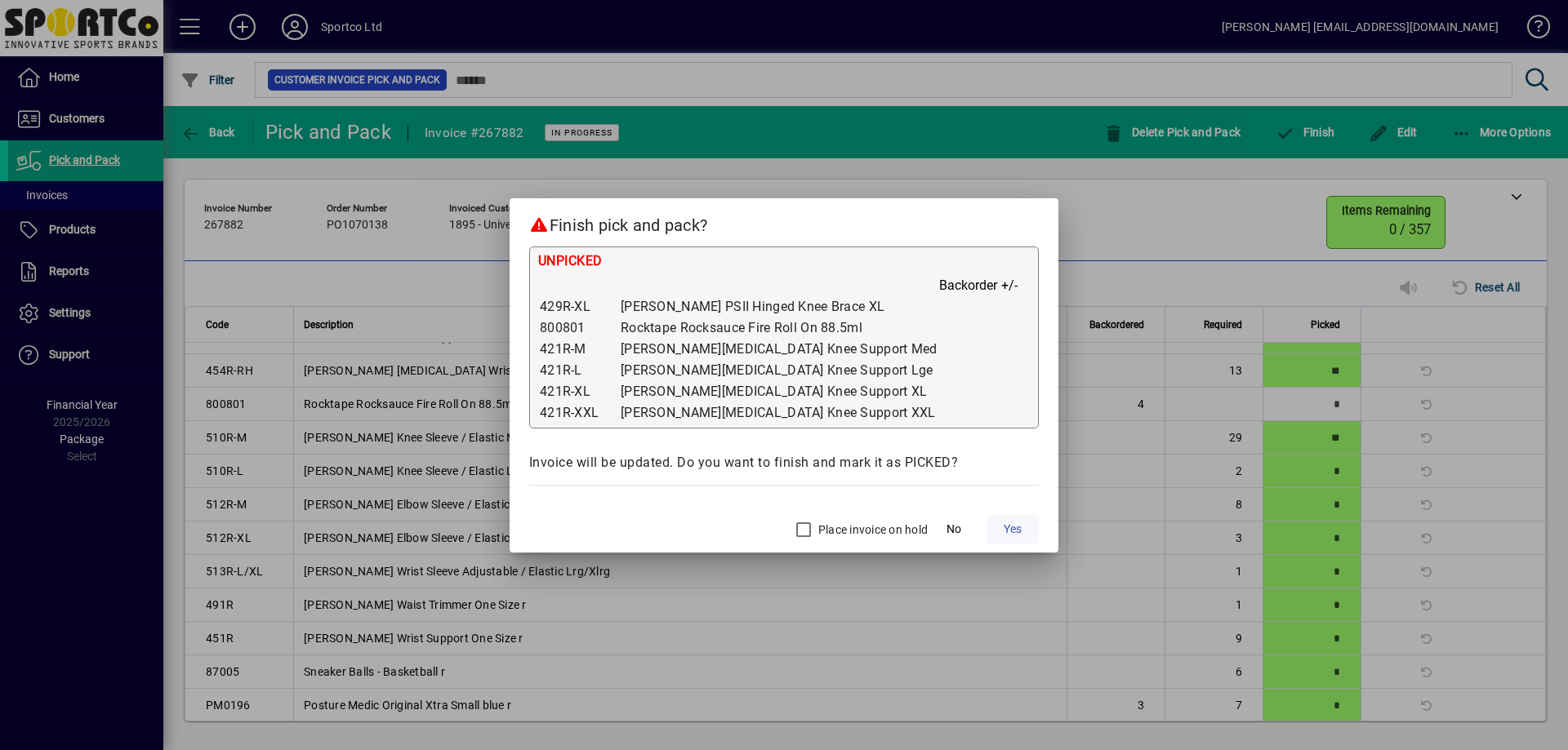
click at [1003, 527] on span "Yes" at bounding box center [1012, 529] width 18 height 17
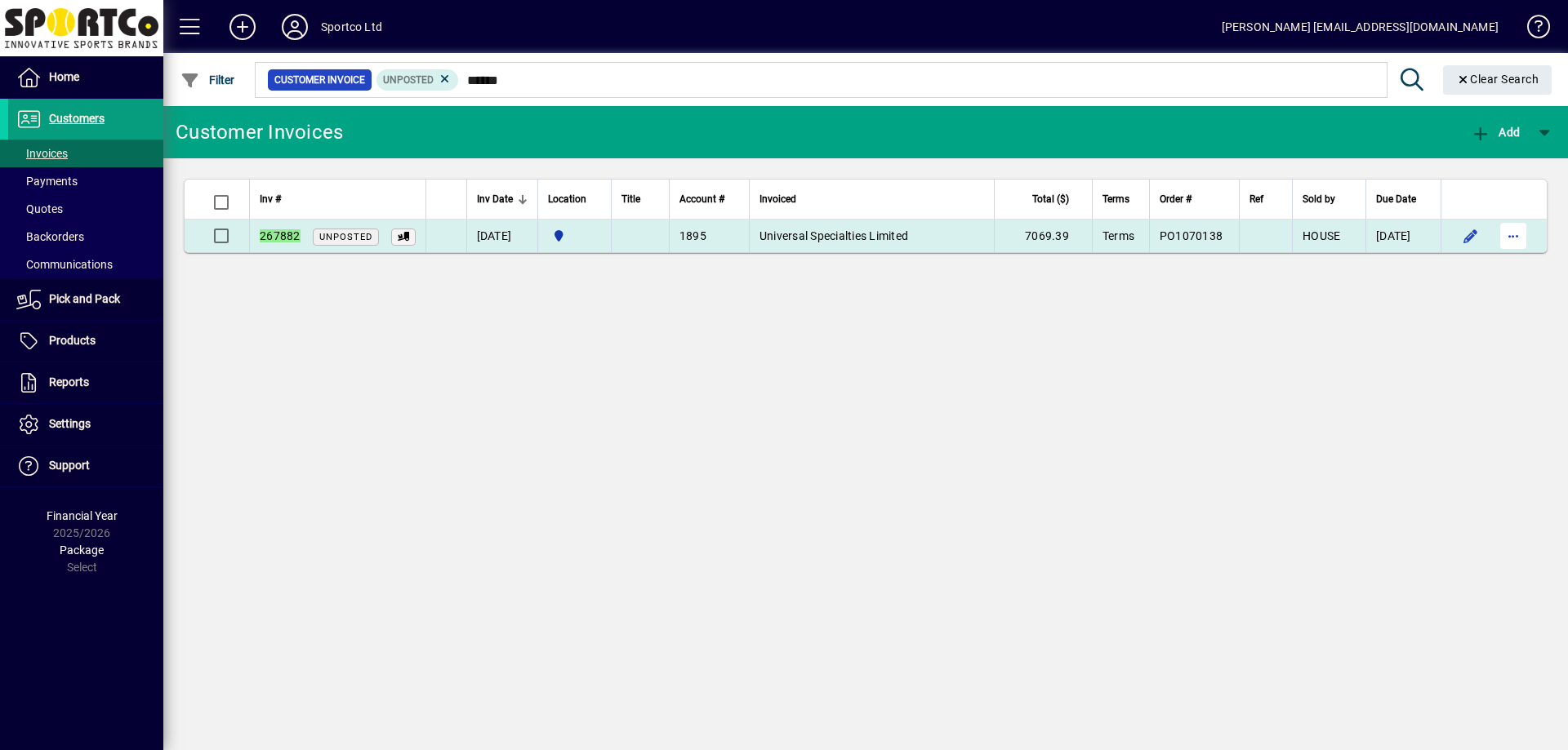
type input "******"
click at [1507, 242] on span "button" at bounding box center [1512, 235] width 39 height 39
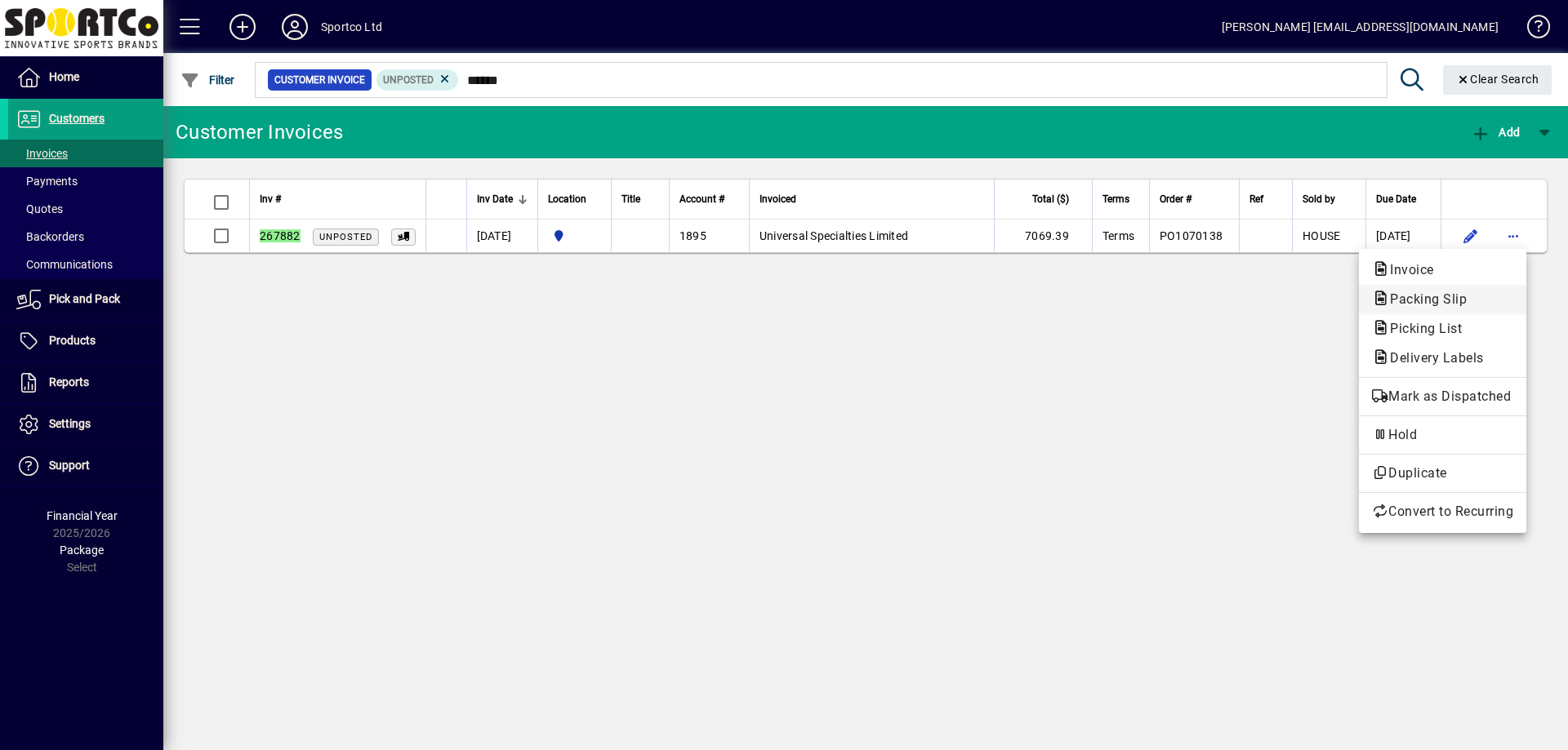
click at [1471, 302] on span "Packing Slip" at bounding box center [1422, 299] width 103 height 16
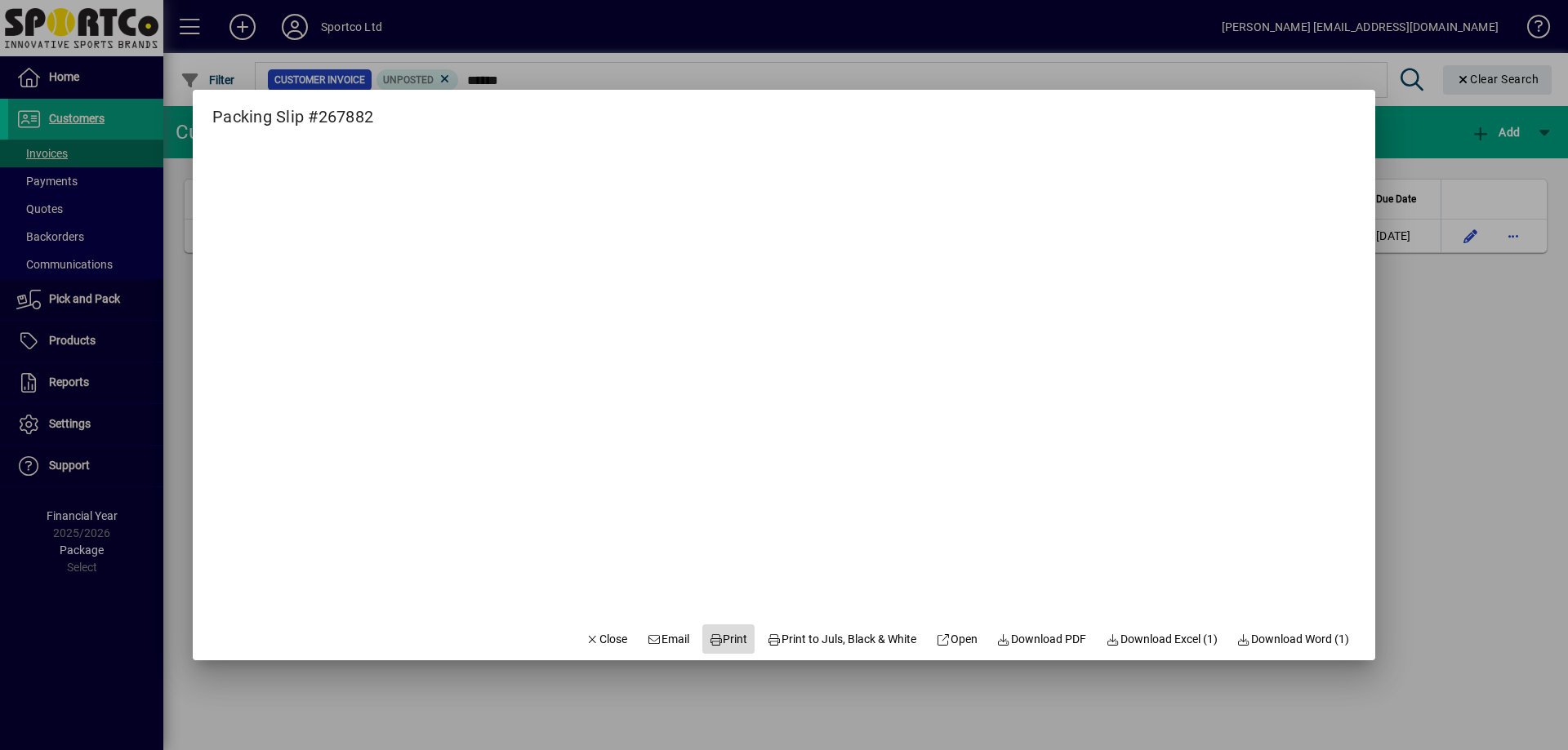
click at [709, 631] on span "Print" at bounding box center [728, 640] width 39 height 17
click at [579, 649] on span "button" at bounding box center [607, 639] width 55 height 39
